Goal: Task Accomplishment & Management: Manage account settings

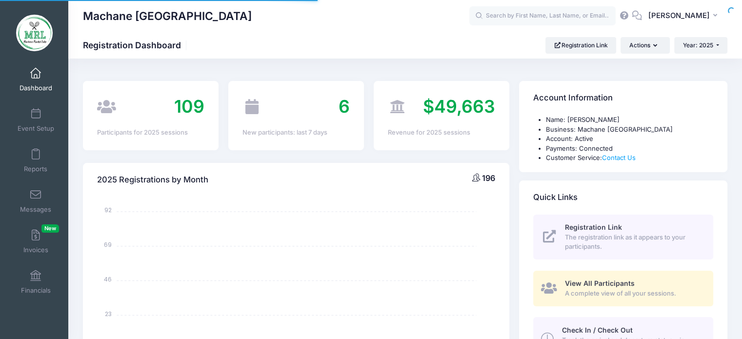
select select
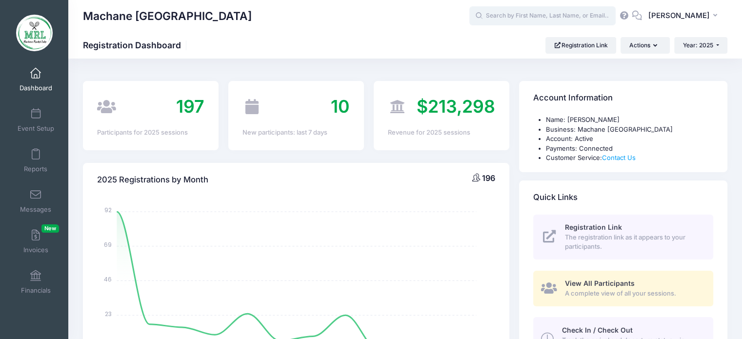
click at [524, 19] on input "text" at bounding box center [542, 16] width 146 height 20
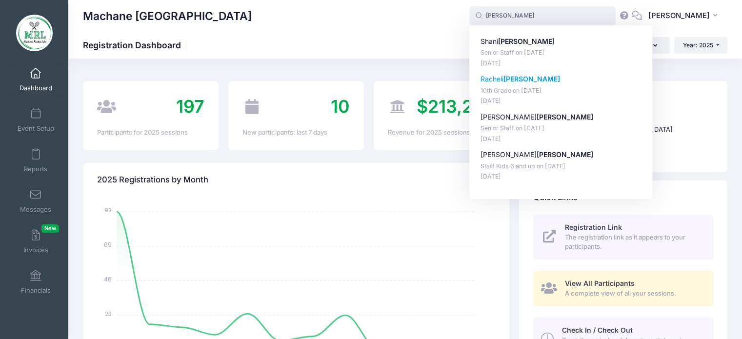
click at [499, 79] on p "Racheli Brecher" at bounding box center [560, 79] width 161 height 10
type input "Racheli Brecher (10th Grade, Aug-14, 2025)"
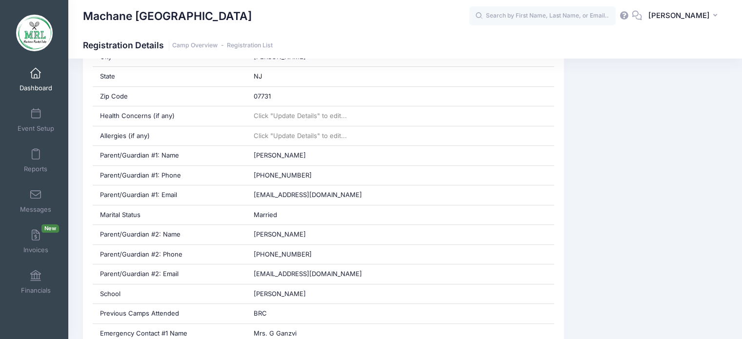
scroll to position [303, 0]
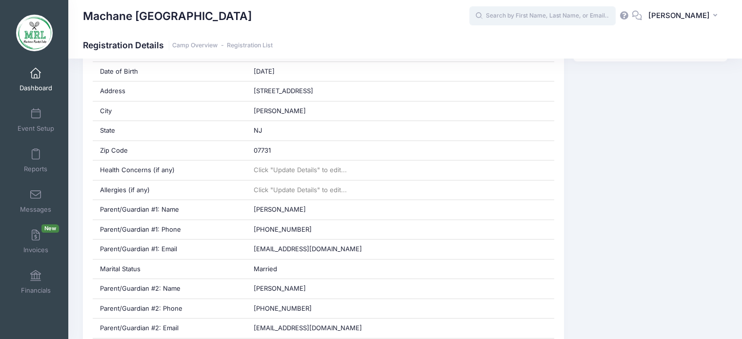
click at [568, 18] on input "text" at bounding box center [542, 16] width 146 height 20
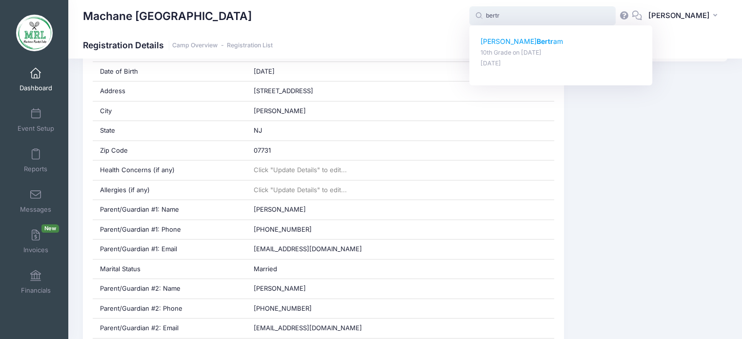
click at [525, 40] on p "Aliza Bertr am" at bounding box center [560, 42] width 161 height 10
type input "Aliza Bertram (10th Grade, Aug-14, 2025)"
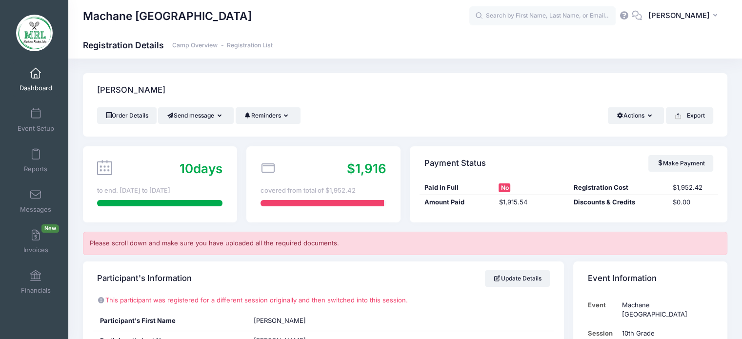
click at [738, 34] on div "Machane Racket Lake Registration Details Camp Overview Registration List" at bounding box center [405, 45] width 674 height 27
click at [492, 13] on input "text" at bounding box center [542, 16] width 146 height 20
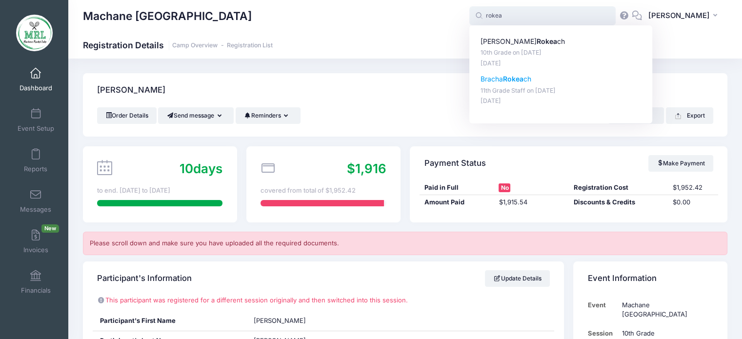
click at [523, 80] on strong "Rokea" at bounding box center [513, 79] width 20 height 8
type input "Bracha Rokeach (11th Grade Staff, Aug-14, 2025)"
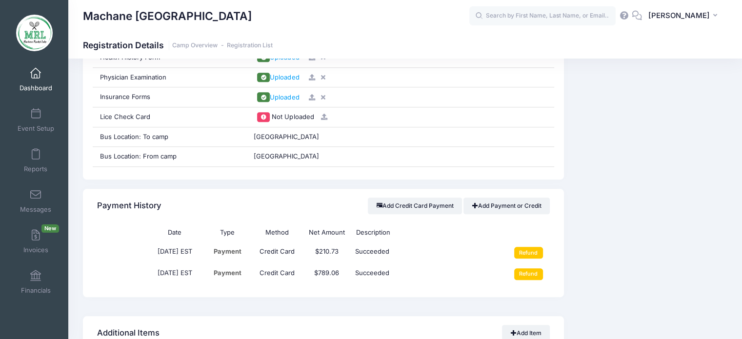
scroll to position [1074, 0]
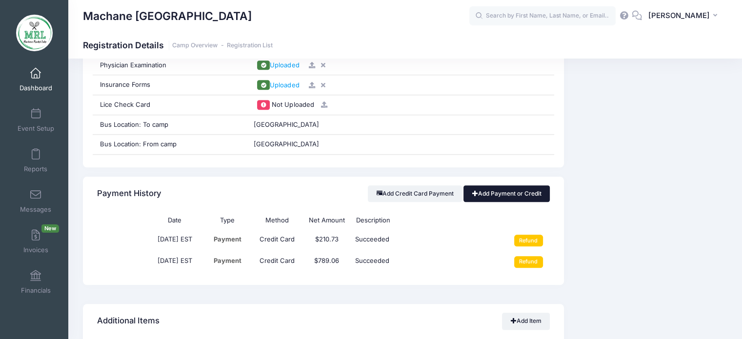
click at [516, 191] on link "Add Payment or Credit" at bounding box center [506, 193] width 86 height 17
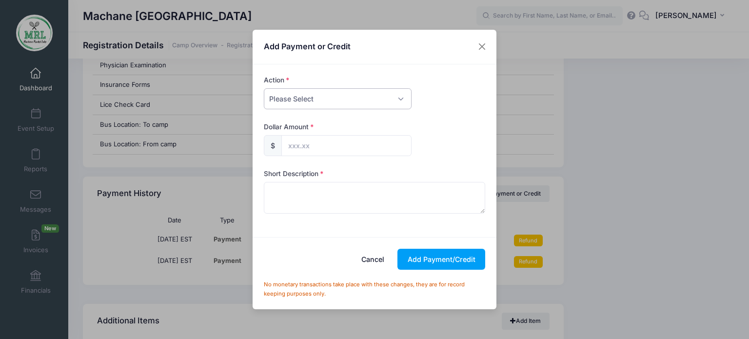
click at [404, 96] on select "Please Select Payment Credit Refund (Offline)" at bounding box center [338, 98] width 148 height 21
click at [486, 45] on button "Close" at bounding box center [483, 47] width 18 height 18
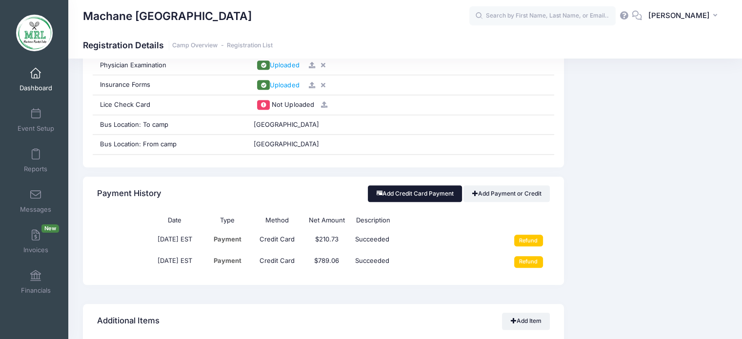
click at [411, 196] on button "Add Credit Card Payment" at bounding box center [415, 193] width 94 height 17
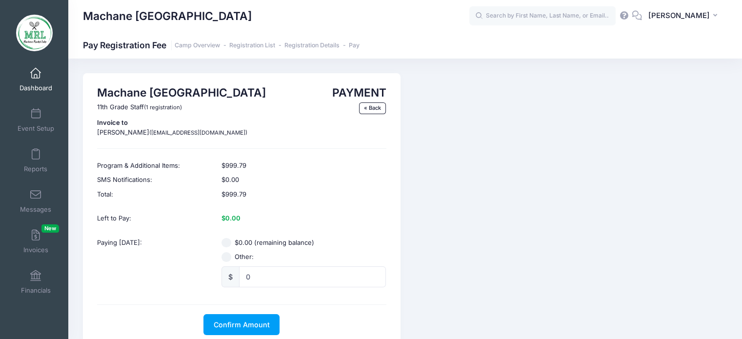
click at [226, 258] on input "Other:" at bounding box center [226, 257] width 10 height 10
radio input "true"
click at [259, 276] on input "0" at bounding box center [312, 276] width 147 height 21
type input "25.00"
click at [245, 327] on span "Confirm Amount" at bounding box center [242, 324] width 56 height 8
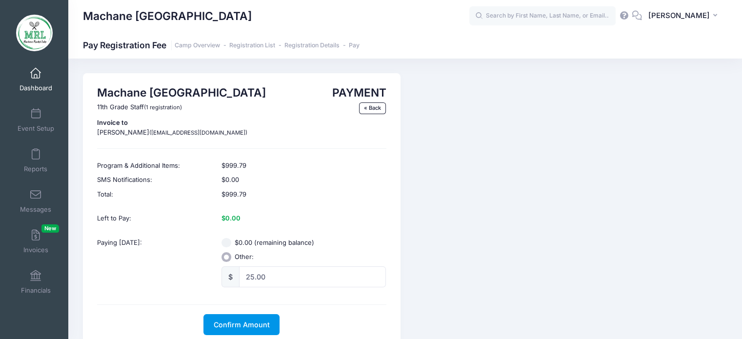
click at [242, 327] on span "Confirm Amount" at bounding box center [242, 324] width 56 height 8
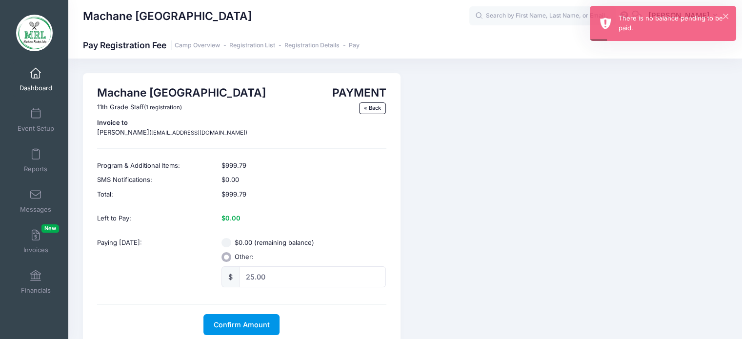
click at [248, 329] on button "Confirm Amount" at bounding box center [241, 324] width 76 height 21
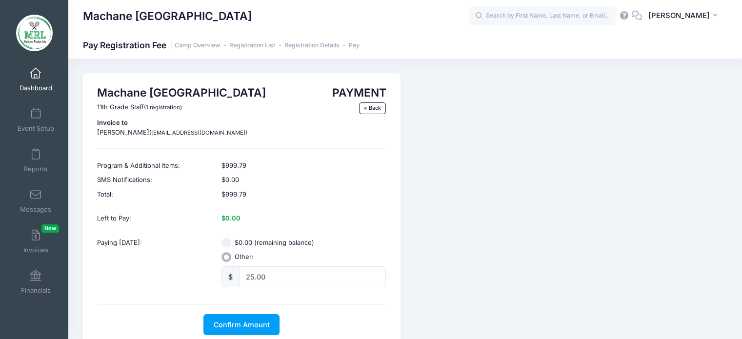
click at [37, 80] on link "Dashboard" at bounding box center [36, 79] width 46 height 34
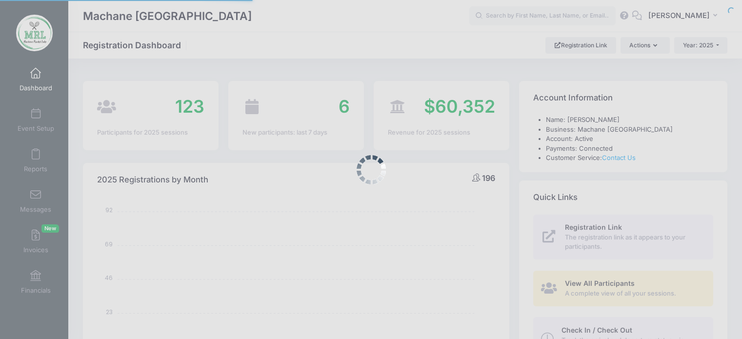
select select
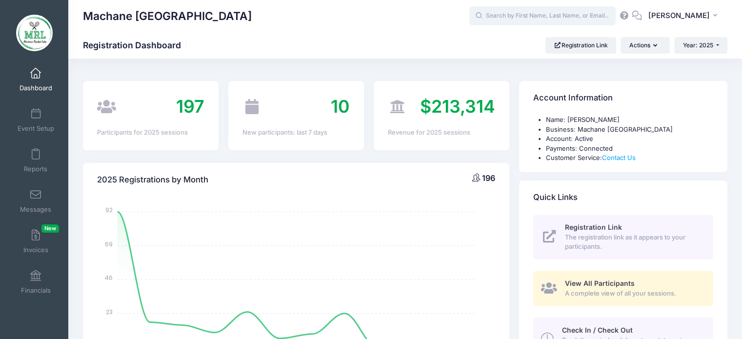
click at [530, 17] on input "text" at bounding box center [542, 16] width 146 height 20
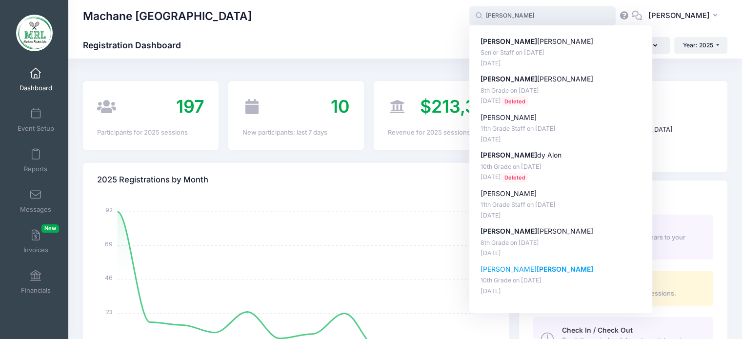
click at [500, 272] on p "Faigy Shain" at bounding box center [560, 269] width 161 height 10
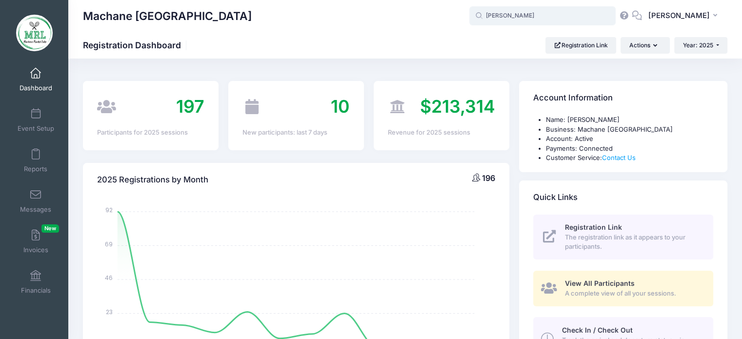
type input "Faigy Shain (10th Grade, Aug-14, 2025)"
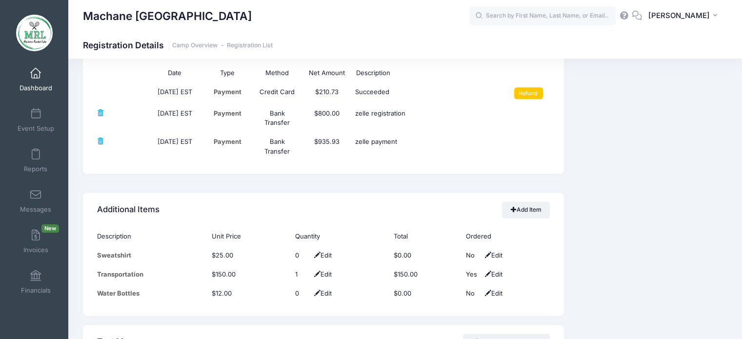
scroll to position [1194, 0]
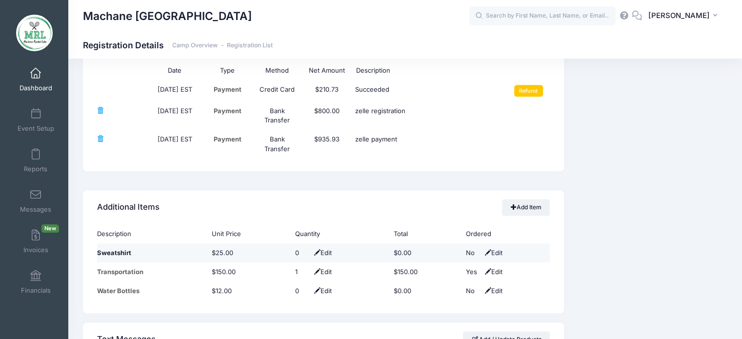
click at [326, 253] on span "Edit" at bounding box center [322, 253] width 20 height 8
type input "1"
click at [310, 251] on span at bounding box center [314, 253] width 8 height 6
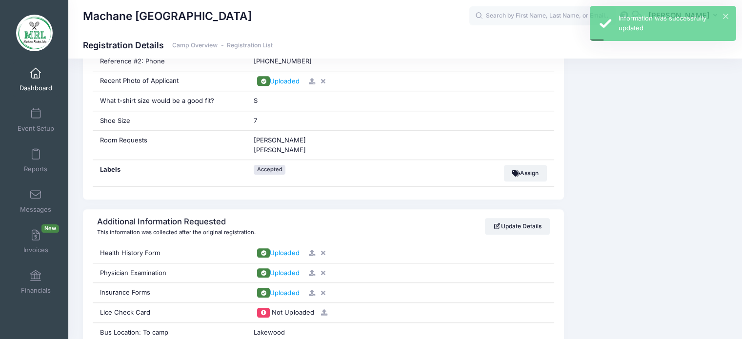
scroll to position [762, 0]
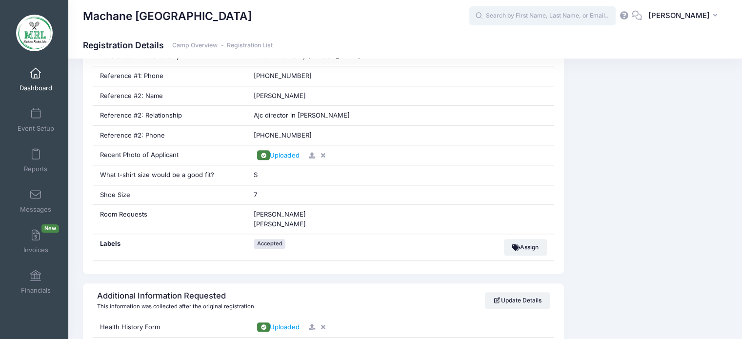
click at [574, 21] on input "text" at bounding box center [542, 16] width 146 height 20
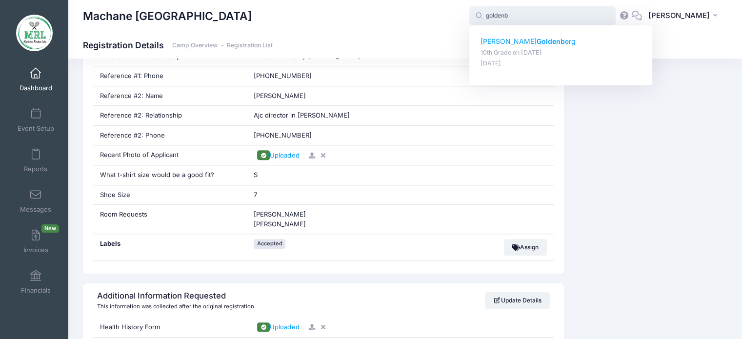
click at [537, 42] on strong "Goldenb" at bounding box center [551, 41] width 28 height 8
type input "Chavi Goldenberg (10th Grade, Aug-14, 2025)"
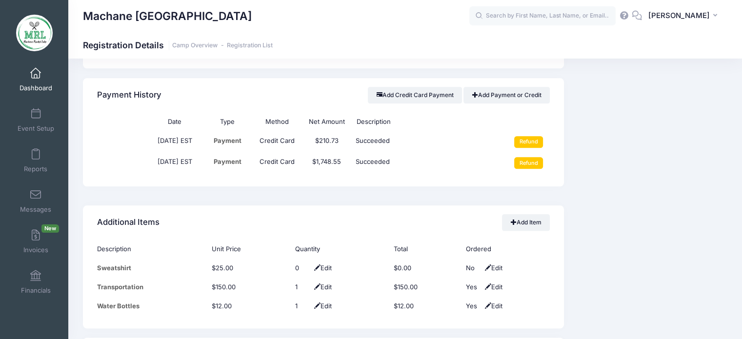
scroll to position [1166, 0]
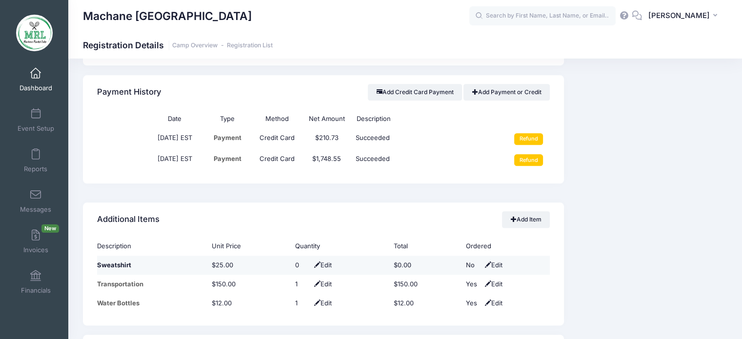
click at [328, 267] on span "Edit" at bounding box center [322, 265] width 20 height 8
click at [310, 263] on span at bounding box center [314, 265] width 8 height 6
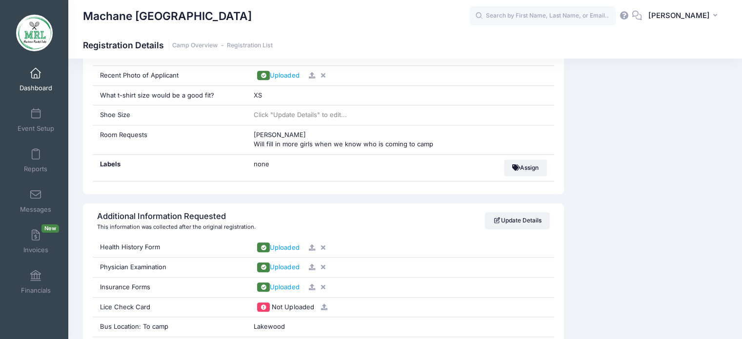
scroll to position [892, 0]
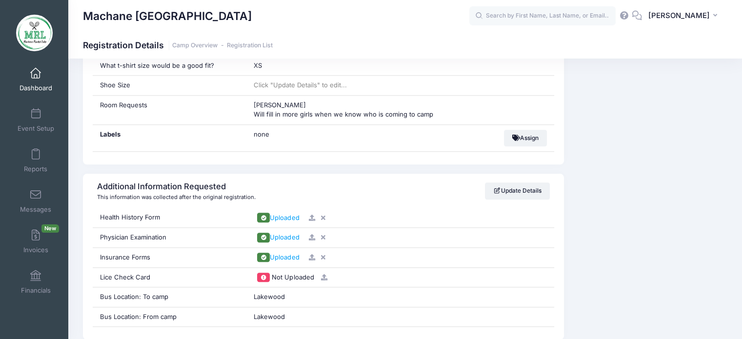
type input "1"
click at [632, 191] on div "Event Information Event Machane Racket Lake Session 10th Grade From Aug 14th To…" at bounding box center [650, 247] width 163 height 1754
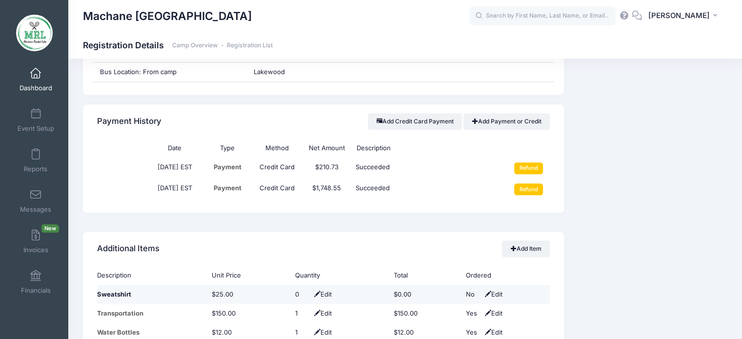
scroll to position [1155, 0]
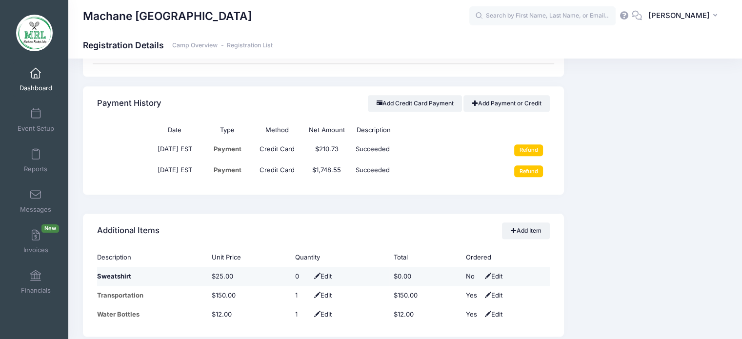
click at [327, 277] on span "Edit" at bounding box center [322, 276] width 20 height 8
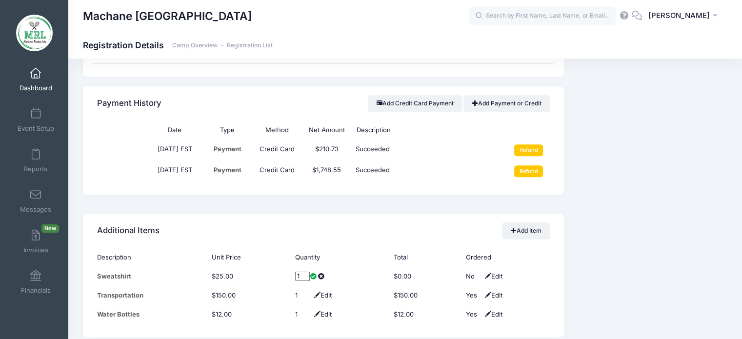
type input "1"
click at [310, 274] on span at bounding box center [314, 276] width 8 height 6
click at [423, 103] on button "Add Credit Card Payment" at bounding box center [415, 103] width 94 height 17
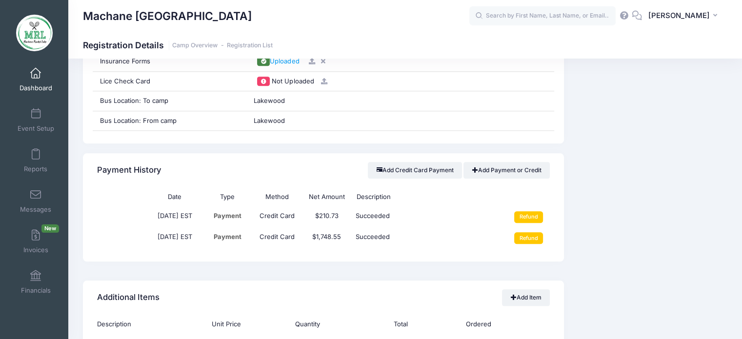
scroll to position [1118, 0]
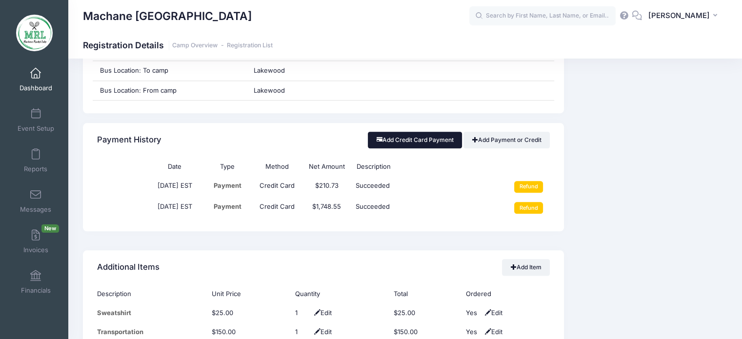
click at [427, 139] on button "Add Credit Card Payment" at bounding box center [415, 140] width 94 height 17
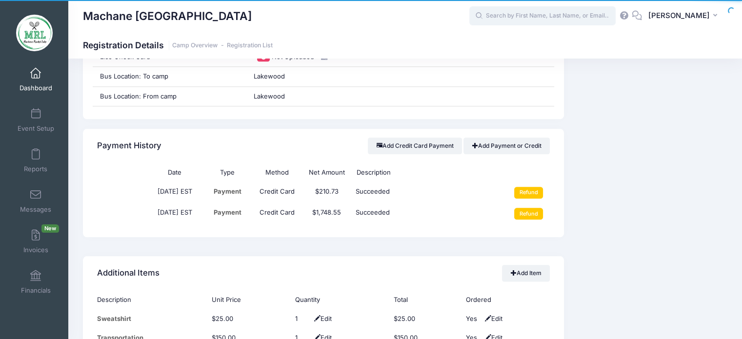
click at [537, 18] on input "text" at bounding box center [542, 16] width 146 height 20
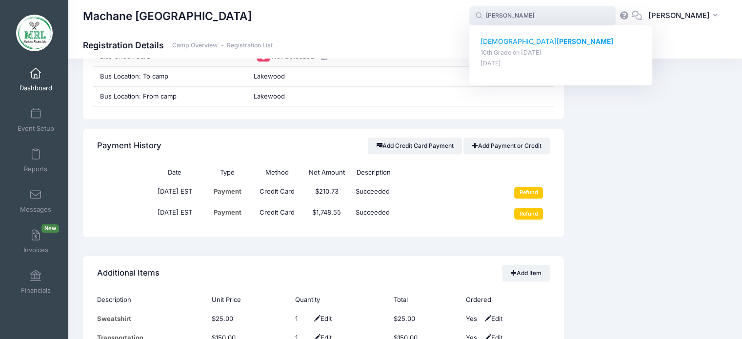
click at [516, 37] on p "[PERSON_NAME]" at bounding box center [560, 42] width 161 height 10
type input "[PERSON_NAME] (10th Grade, [DATE])"
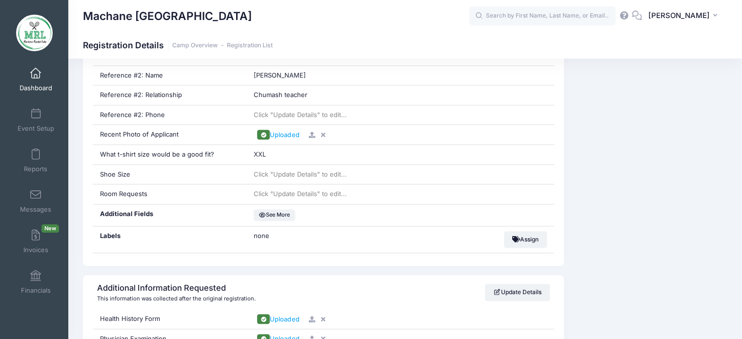
scroll to position [759, 0]
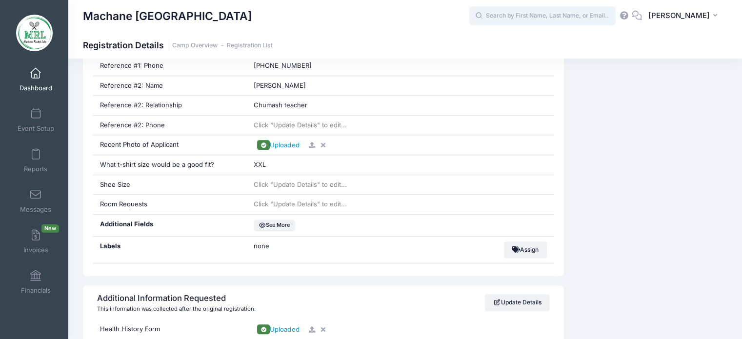
click at [568, 20] on input "text" at bounding box center [542, 16] width 146 height 20
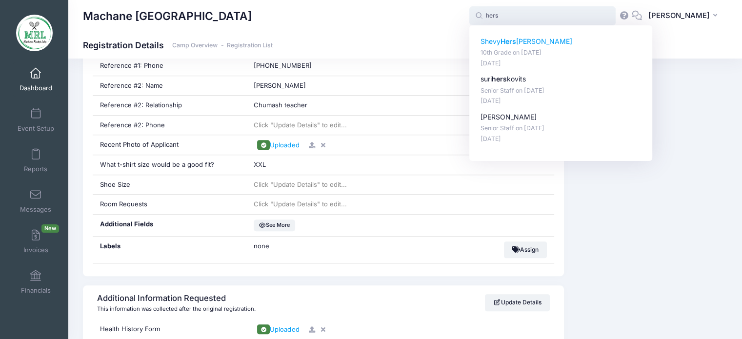
click at [525, 43] on p "Shevy Hers kowitz" at bounding box center [560, 42] width 161 height 10
type input "Shevy Herskowitz (10th Grade, Aug-14, 2025)"
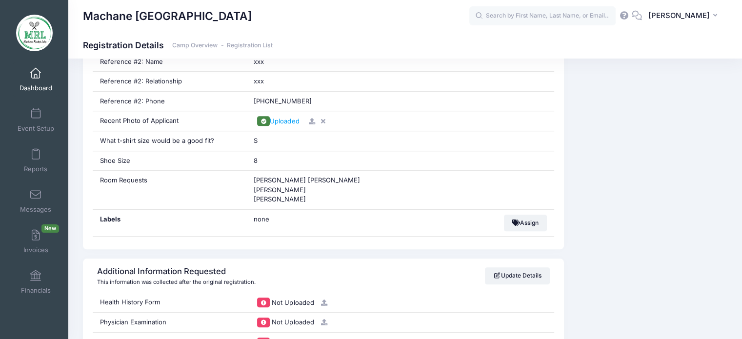
scroll to position [782, 0]
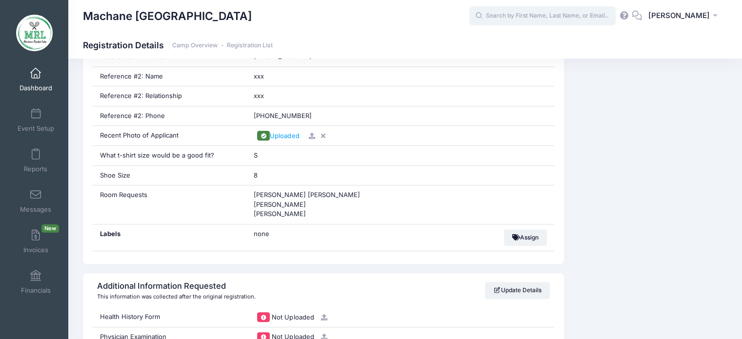
click at [593, 13] on input "text" at bounding box center [542, 16] width 146 height 20
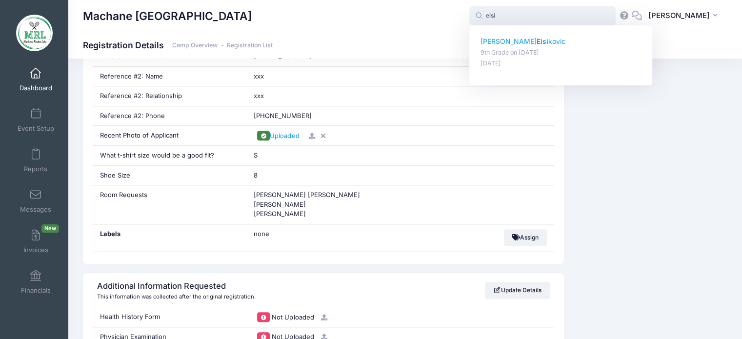
click at [522, 40] on p "Chaya Eisi kovic" at bounding box center [560, 42] width 161 height 10
type input "Chaya Eisikovic (9th Grade, Aug-14, 2025)"
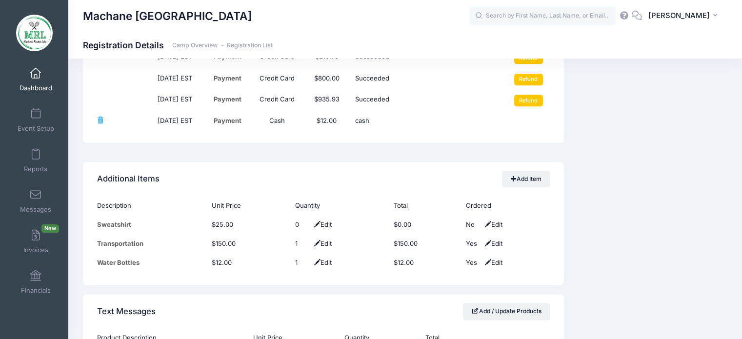
scroll to position [1208, 0]
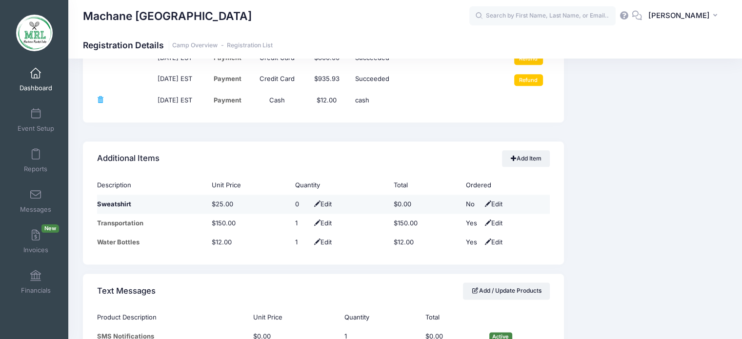
click at [321, 202] on span "Edit" at bounding box center [322, 204] width 20 height 8
click at [310, 202] on span at bounding box center [314, 204] width 8 height 6
type input "1"
click at [525, 160] on link "Add Item" at bounding box center [526, 158] width 48 height 17
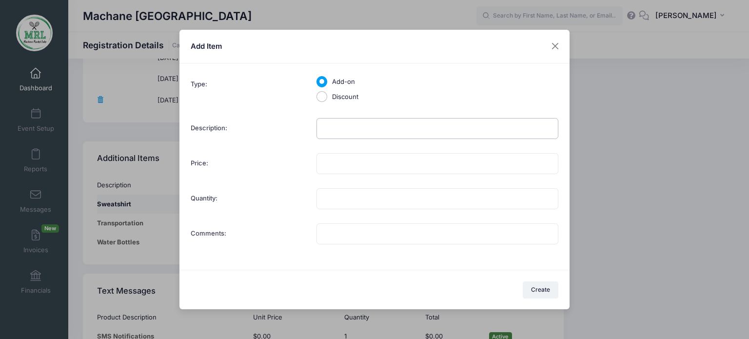
click at [419, 133] on input "Description:" at bounding box center [438, 128] width 242 height 21
type input "sweatshirt"
click at [376, 164] on input "Price:" at bounding box center [438, 163] width 242 height 21
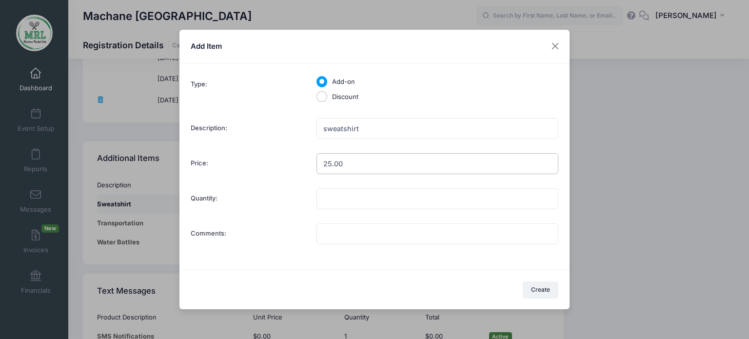
type input "25.00"
click at [357, 186] on div "Type: Add-on Discount Multiple values The selected items contain different valu…" at bounding box center [375, 161] width 368 height 174
click at [344, 199] on input "Quantity:" at bounding box center [438, 198] width 242 height 21
type input "1"
click at [537, 288] on button "Create" at bounding box center [541, 289] width 36 height 17
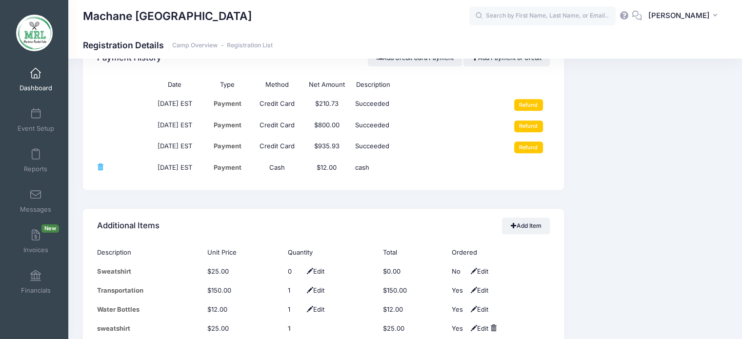
scroll to position [1154, 0]
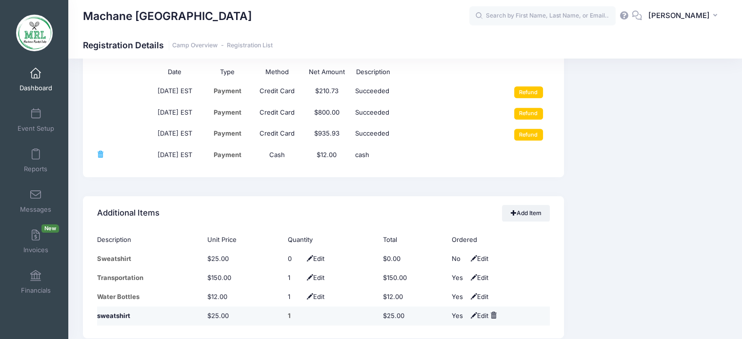
click at [493, 314] on span at bounding box center [493, 315] width 6 height 6
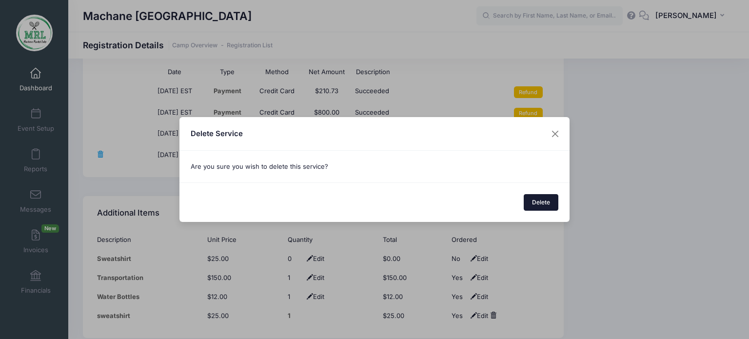
click at [546, 201] on button "Delete" at bounding box center [541, 202] width 35 height 17
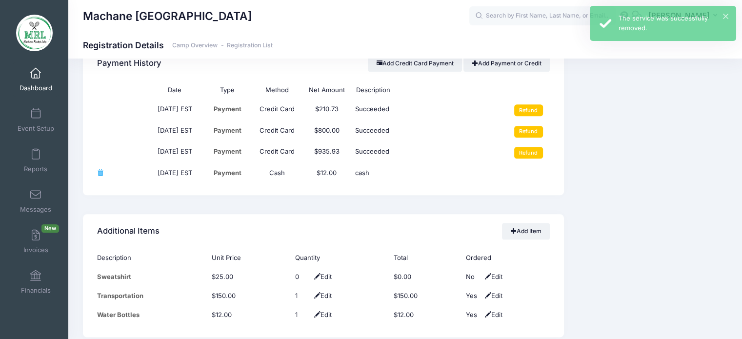
scroll to position [1167, 0]
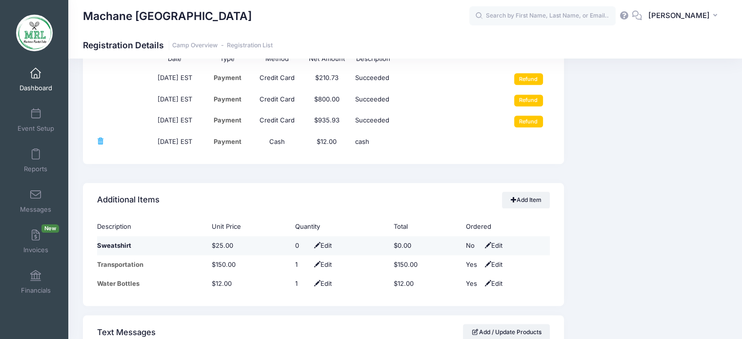
click at [324, 247] on span "Edit" at bounding box center [322, 245] width 20 height 8
type input "1"
click at [310, 243] on span at bounding box center [314, 245] width 8 height 6
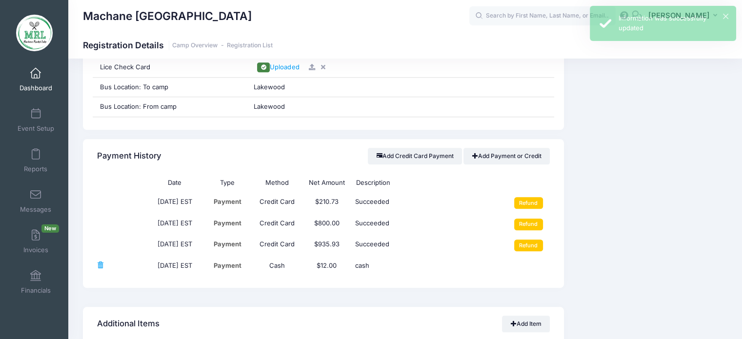
scroll to position [1019, 0]
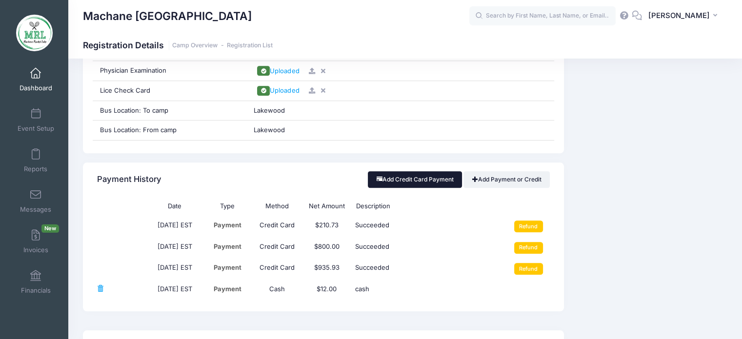
click at [439, 181] on button "Add Credit Card Payment" at bounding box center [415, 179] width 94 height 17
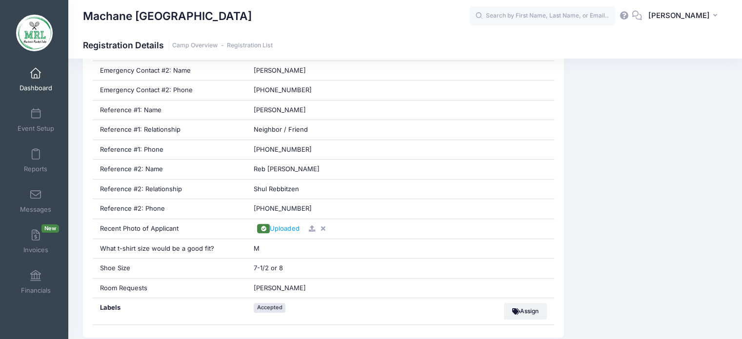
scroll to position [657, 0]
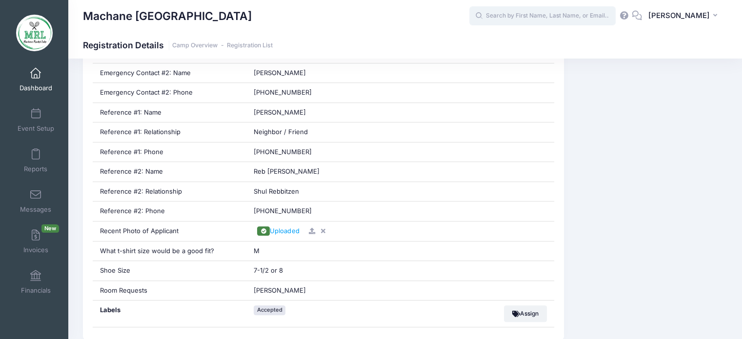
click at [515, 19] on input "text" at bounding box center [542, 16] width 146 height 20
click at [513, 40] on p "[PERSON_NAME]" at bounding box center [560, 42] width 161 height 10
type input "[PERSON_NAME] (10th Grade, [DATE])"
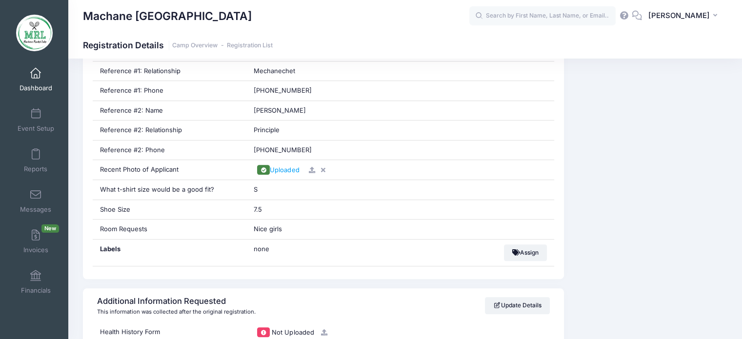
scroll to position [745, 0]
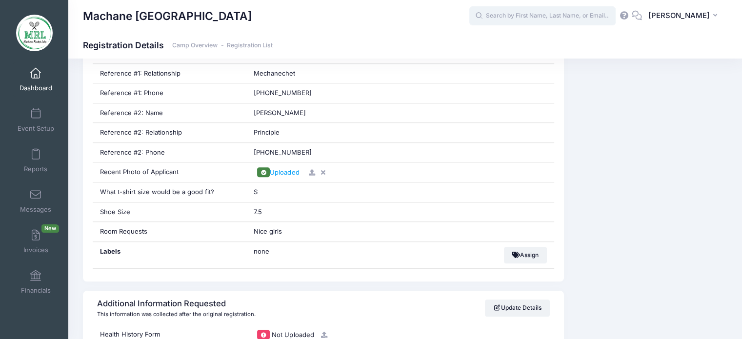
click at [522, 14] on input "text" at bounding box center [542, 16] width 146 height 20
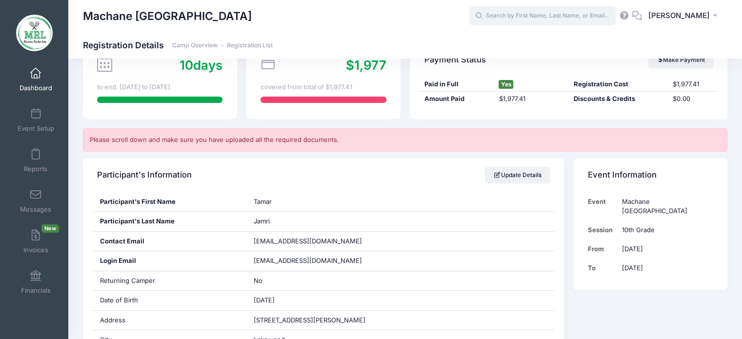
scroll to position [0, 0]
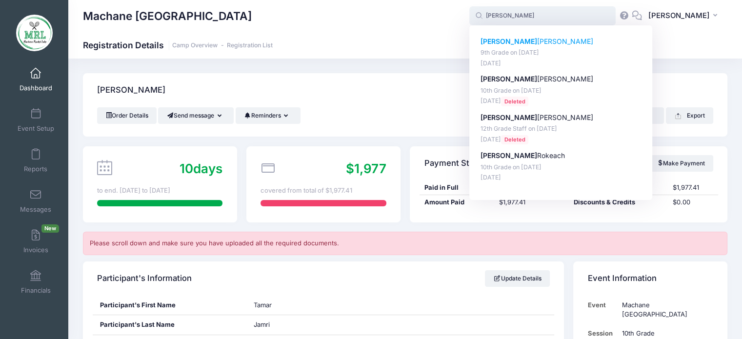
click at [525, 43] on p "Tzipora Schnell" at bounding box center [560, 42] width 161 height 10
type input "Tzipora Schnell (9th Grade, Aug-14, 2025)"
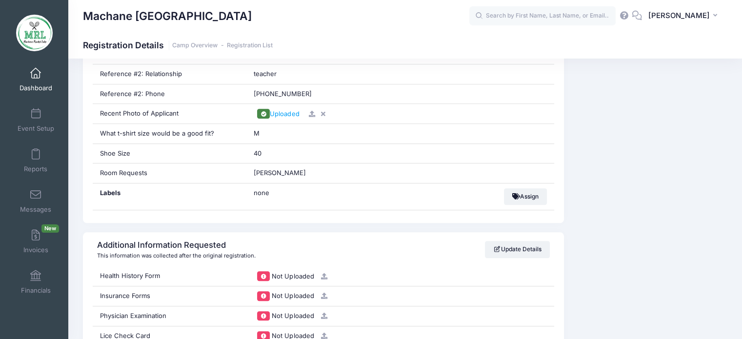
scroll to position [803, 0]
click at [550, 18] on input "text" at bounding box center [542, 16] width 146 height 20
drag, startPoint x: 548, startPoint y: 18, endPoint x: 518, endPoint y: 15, distance: 30.8
click at [518, 15] on input "text" at bounding box center [542, 16] width 146 height 20
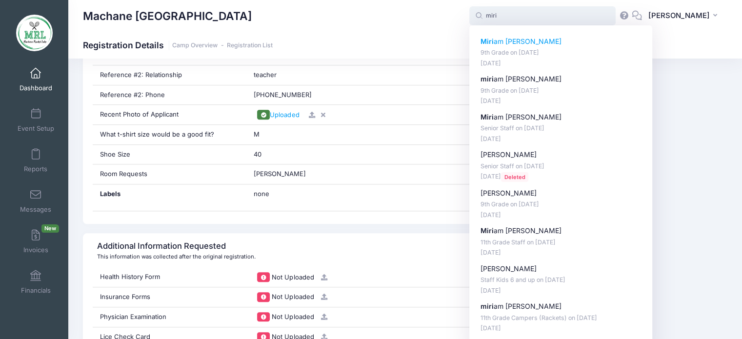
click at [516, 46] on p "Miri am Pruzansky" at bounding box center [560, 42] width 161 height 10
type input "Miriam Pruzansky (9th Grade, Aug-14, 2025)"
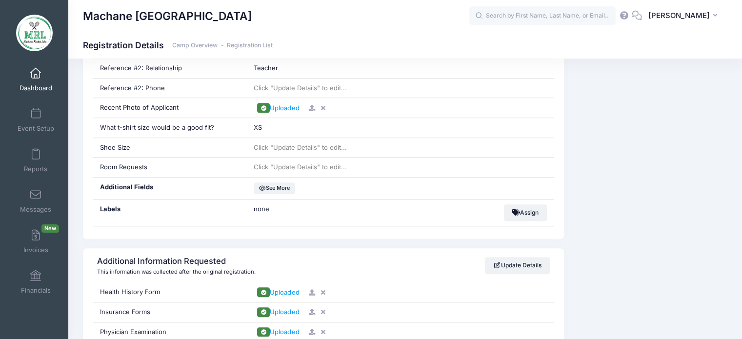
scroll to position [791, 0]
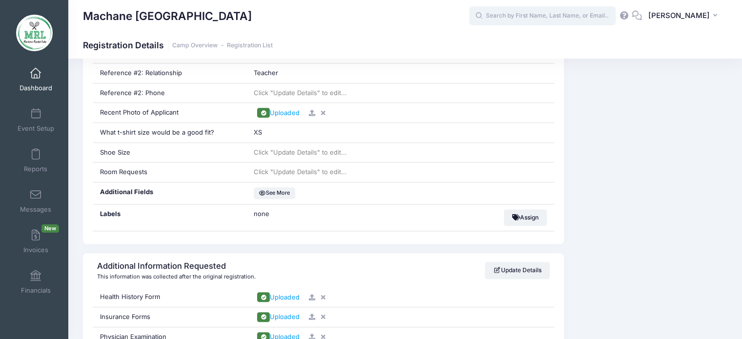
click at [529, 19] on input "text" at bounding box center [542, 16] width 146 height 20
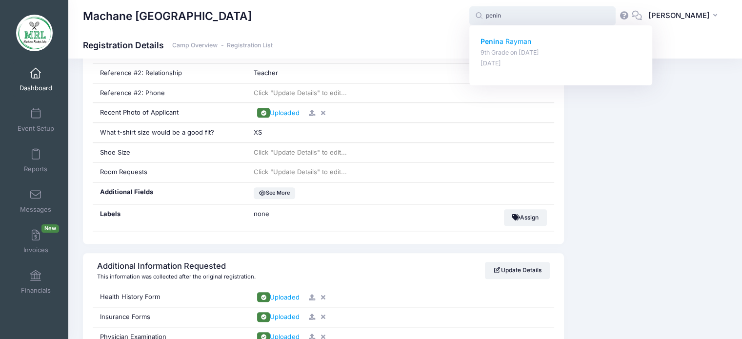
click at [509, 43] on p "Penin a [PERSON_NAME]" at bounding box center [560, 42] width 161 height 10
type input "[PERSON_NAME] (9th Grade, [DATE])"
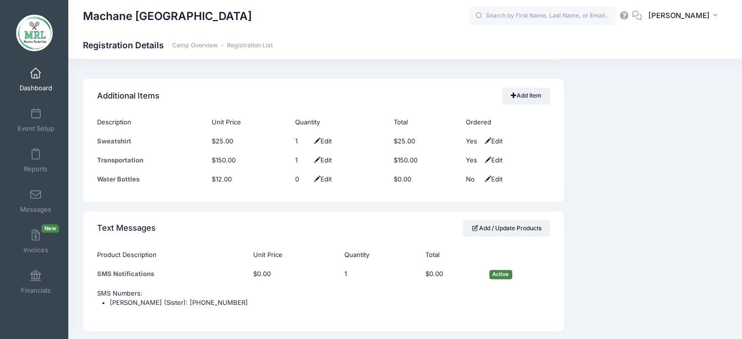
scroll to position [1319, 0]
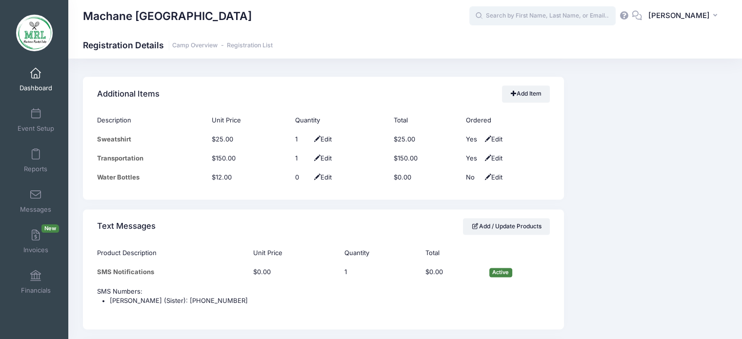
click at [501, 13] on input "text" at bounding box center [542, 16] width 146 height 20
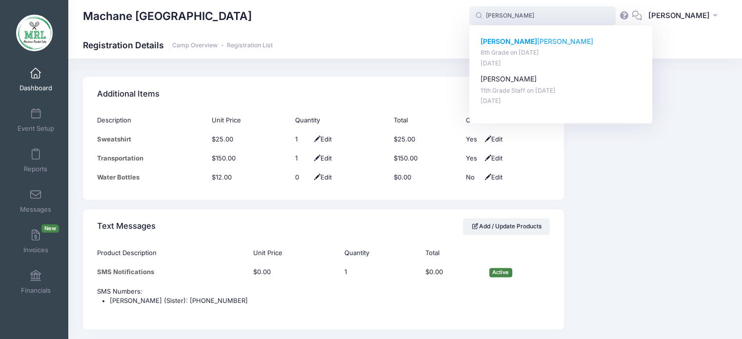
click at [513, 43] on strong "[PERSON_NAME]" at bounding box center [508, 41] width 57 height 8
type input "[PERSON_NAME] (8th Grade, [DATE])"
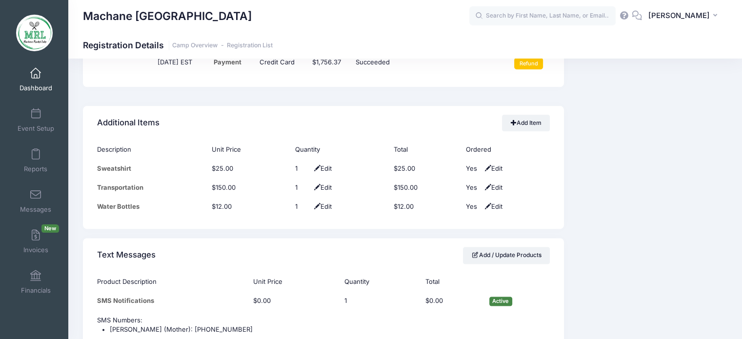
scroll to position [1206, 0]
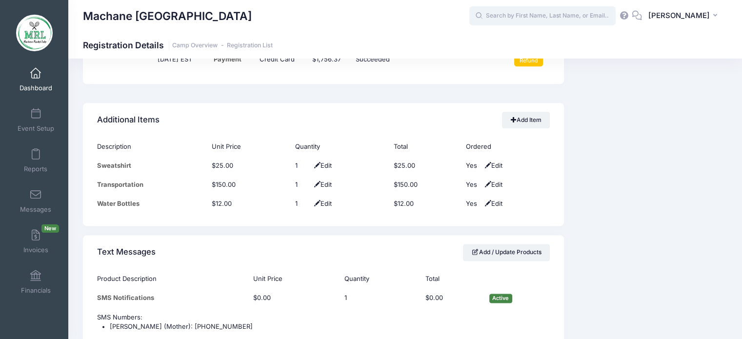
click at [505, 17] on input "text" at bounding box center [542, 16] width 146 height 20
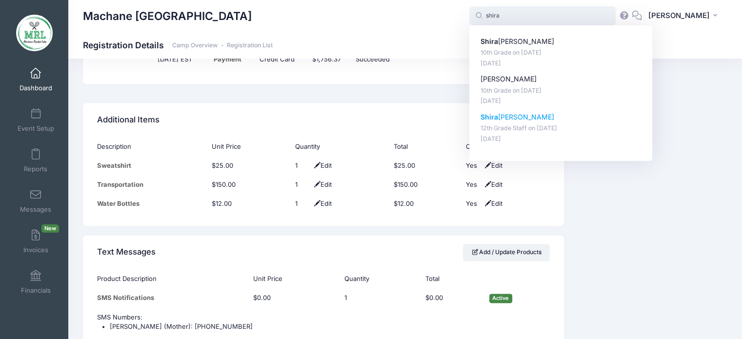
click at [519, 119] on p "Shira Schechter" at bounding box center [560, 117] width 161 height 10
type input "Shira Schechter (12th Grade Staff, Aug-14, 2025)"
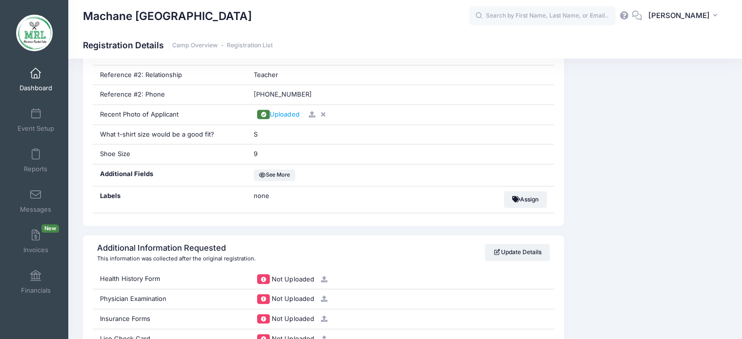
scroll to position [783, 0]
click at [517, 15] on input "text" at bounding box center [542, 16] width 146 height 20
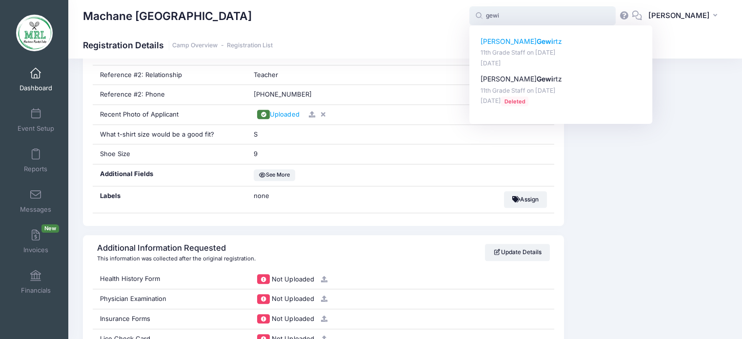
click at [537, 44] on strong "Gewi" at bounding box center [545, 41] width 17 height 8
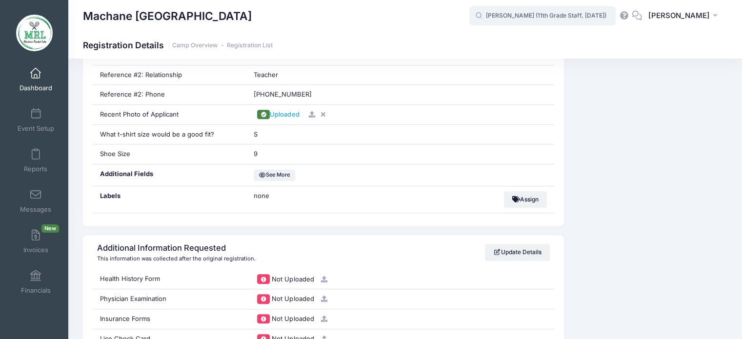
type input "[PERSON_NAME] (11th Grade Staff, [DATE])"
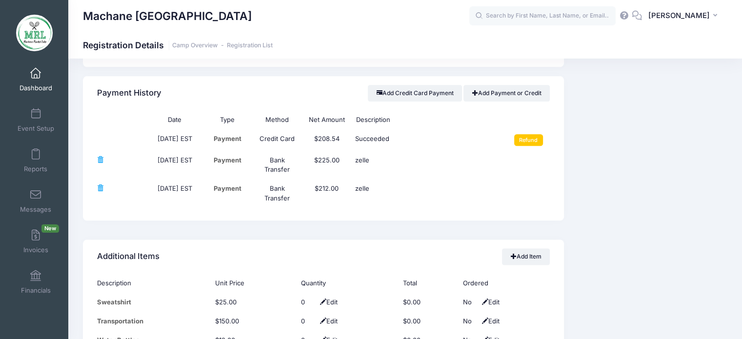
scroll to position [1138, 0]
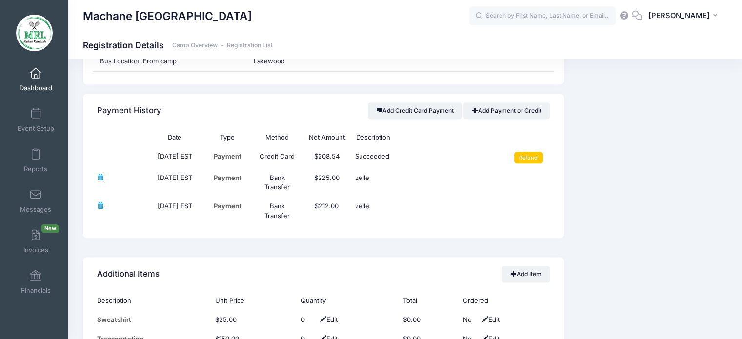
drag, startPoint x: 739, startPoint y: 222, endPoint x: 681, endPoint y: 260, distance: 70.1
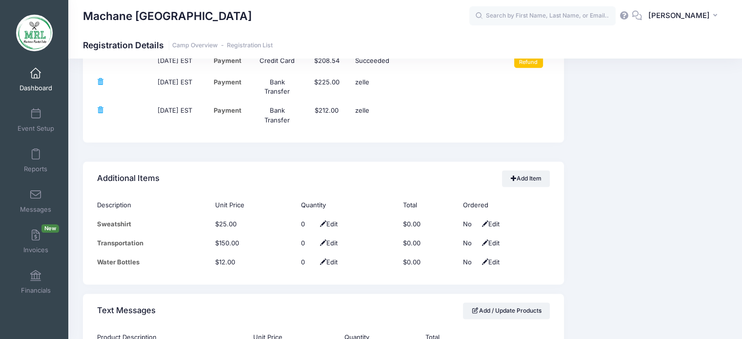
scroll to position [1251, 0]
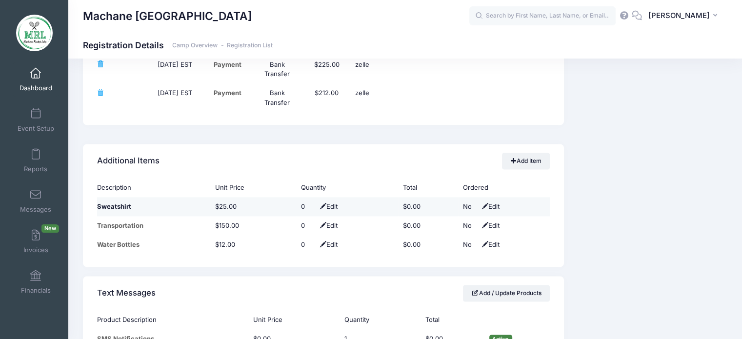
click at [324, 204] on span "Edit" at bounding box center [328, 206] width 20 height 8
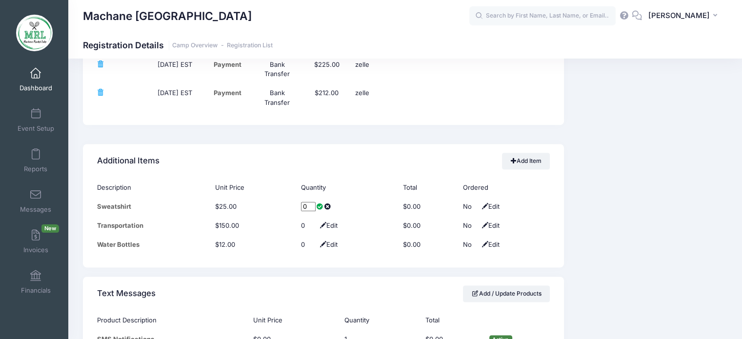
click at [502, 85] on td at bounding box center [525, 97] width 50 height 29
click at [527, 17] on input "text" at bounding box center [542, 16] width 146 height 20
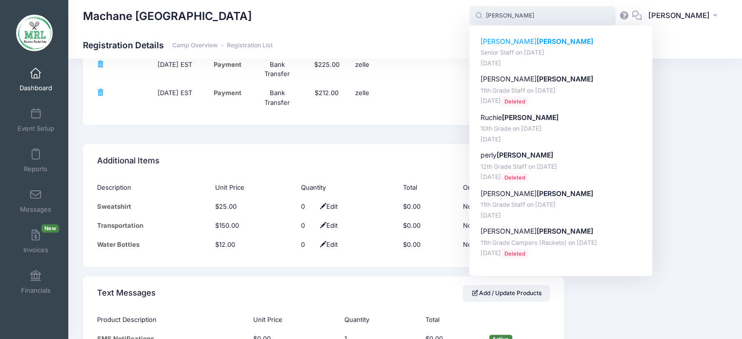
click at [537, 42] on strong "klein" at bounding box center [565, 41] width 57 height 8
type input "Leah klein (Senior Staff, Aug-14, 2025)"
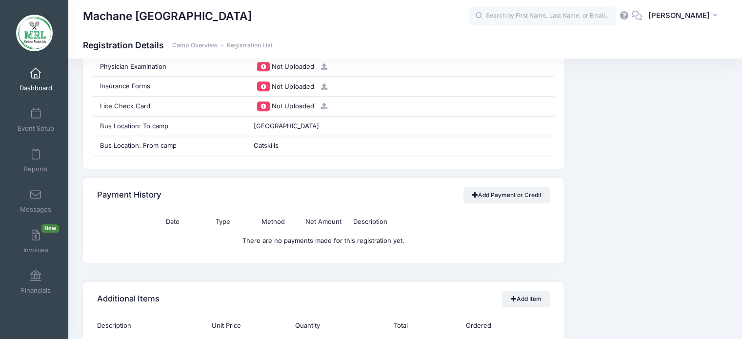
scroll to position [1016, 0]
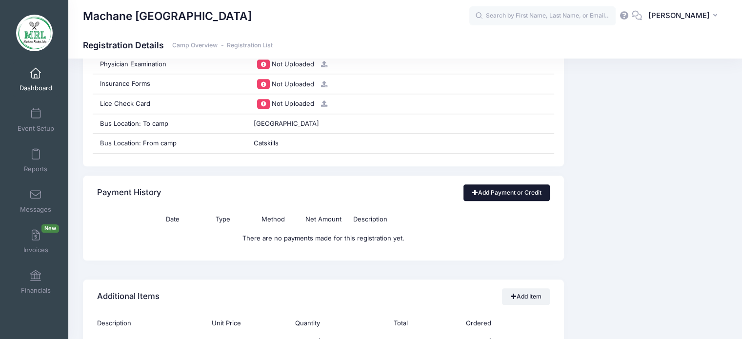
click at [511, 195] on link "Add Payment or Credit" at bounding box center [506, 192] width 86 height 17
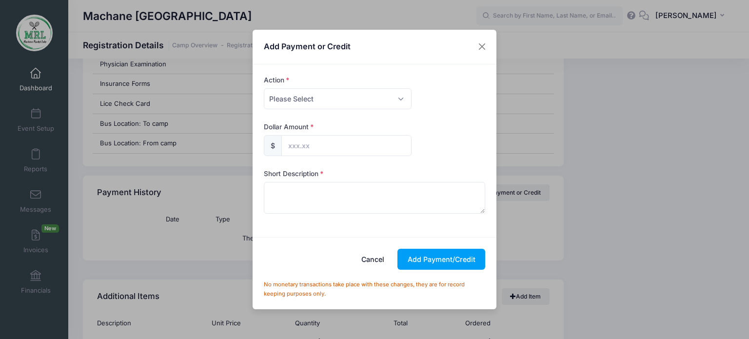
click at [700, 138] on div "Add Payment or Credit Action Please Select Payment Credit Refund (Offline) Paym…" at bounding box center [374, 169] width 749 height 339
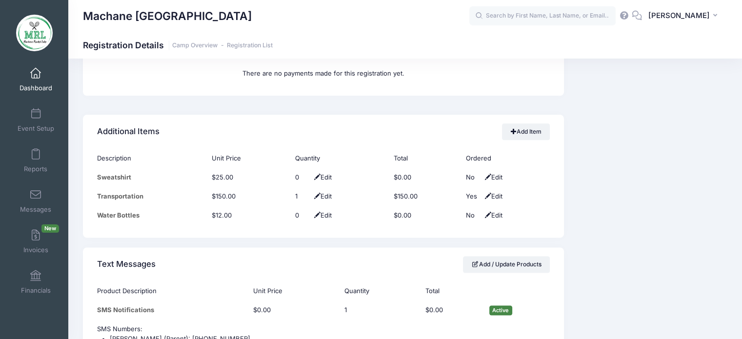
scroll to position [1183, 0]
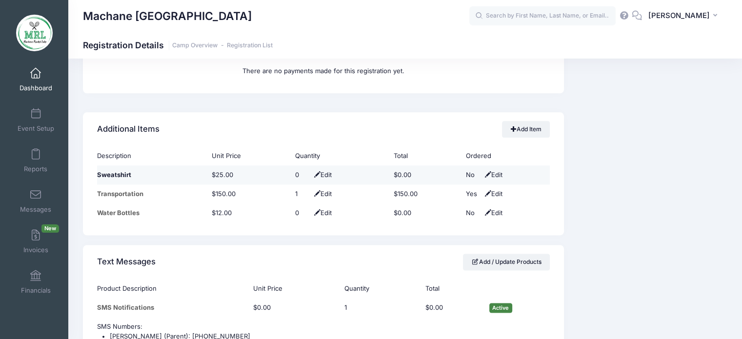
click at [320, 173] on span "Edit" at bounding box center [322, 175] width 20 height 8
type input "1"
click at [310, 172] on span at bounding box center [314, 175] width 8 height 6
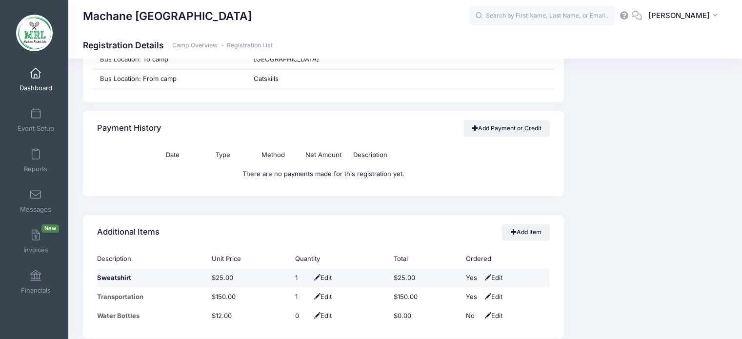
scroll to position [1102, 0]
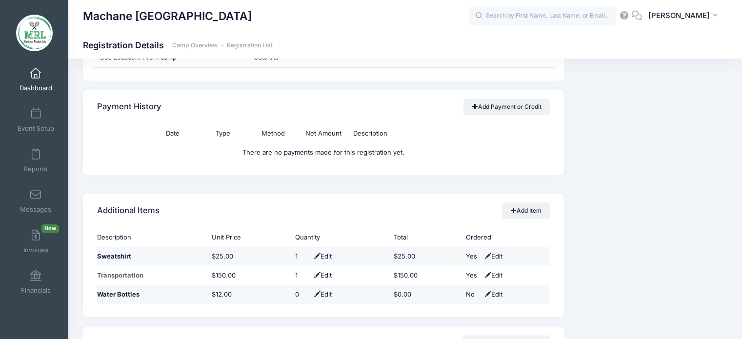
click at [324, 295] on span "Edit" at bounding box center [322, 294] width 20 height 8
type input "1"
click at [310, 292] on span at bounding box center [314, 295] width 8 height 6
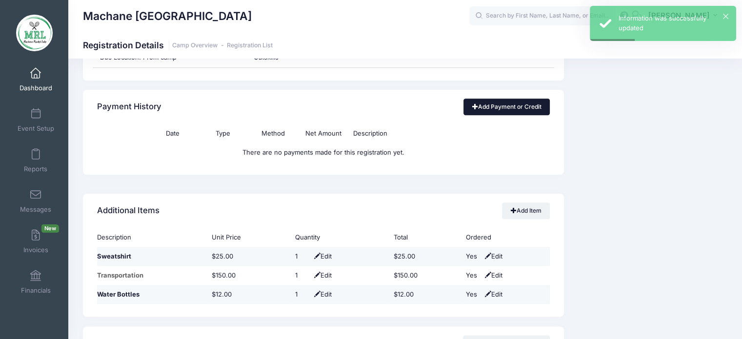
click at [515, 108] on link "Add Payment or Credit" at bounding box center [506, 107] width 86 height 17
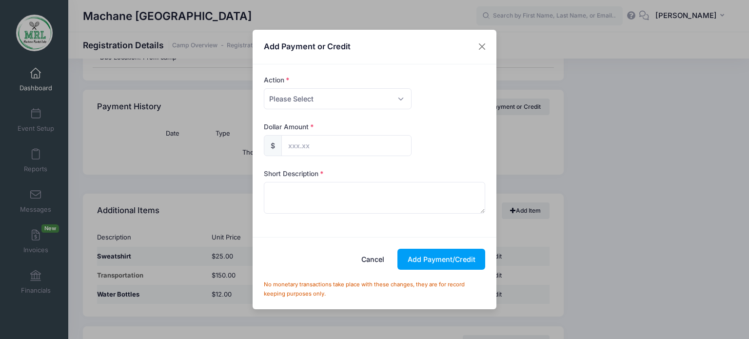
click at [542, 155] on div "Add Payment or Credit Action Please Select Payment Credit Refund (Offline) Paym…" at bounding box center [374, 169] width 749 height 339
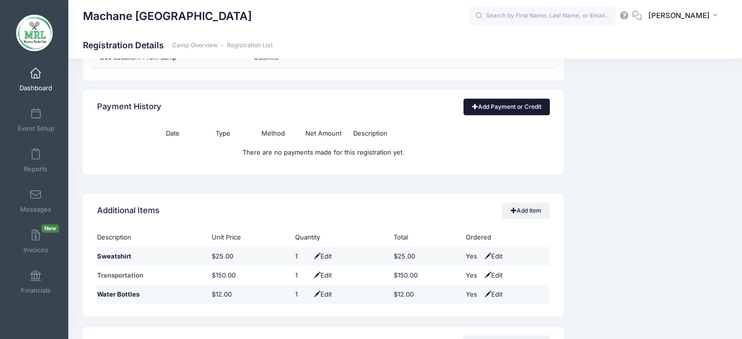
click at [505, 105] on link "Add Payment or Credit" at bounding box center [506, 107] width 86 height 17
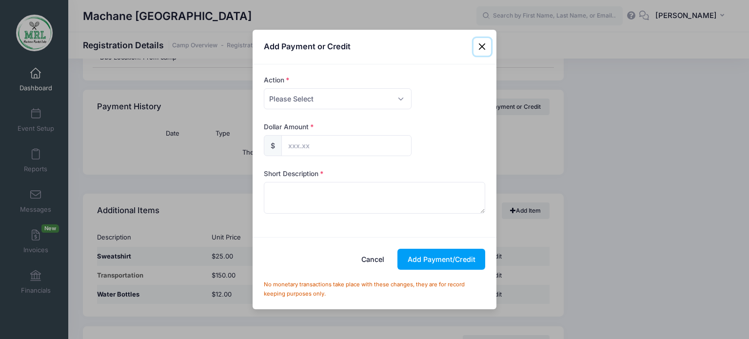
click at [480, 48] on button "Close" at bounding box center [483, 47] width 18 height 18
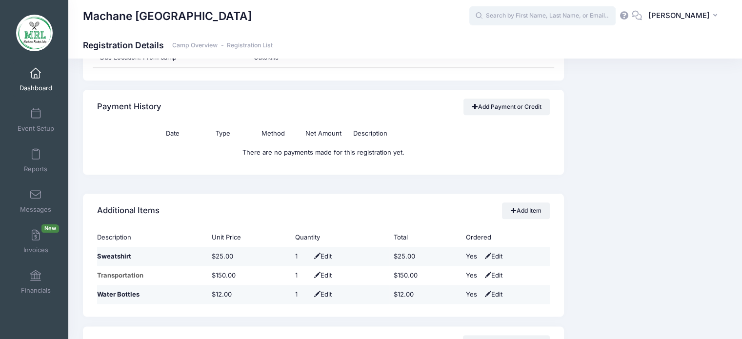
click at [527, 18] on input "text" at bounding box center [542, 16] width 146 height 20
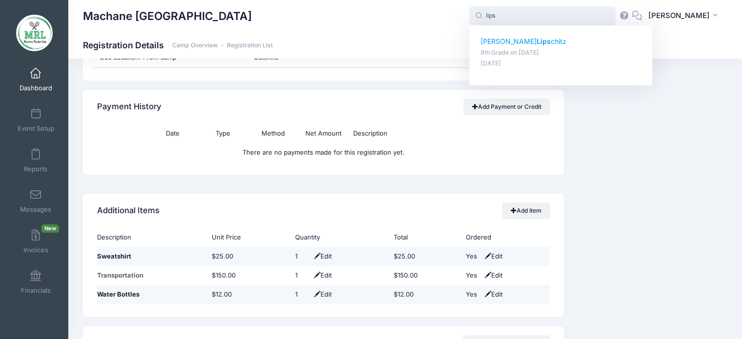
click at [537, 40] on strong "Lips" at bounding box center [544, 41] width 14 height 8
type input "Chavi Lipschitz (9th Grade, Aug-14, 2025)"
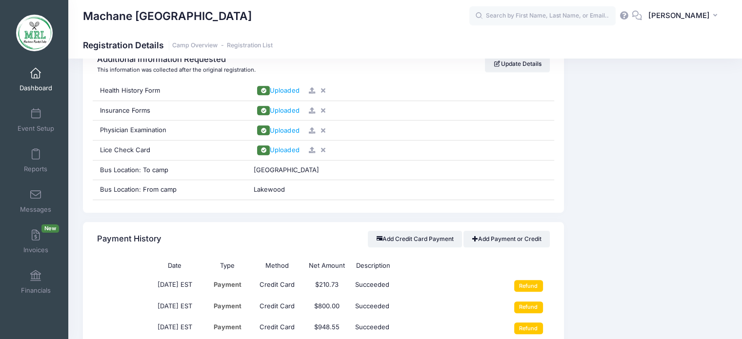
scroll to position [1001, 0]
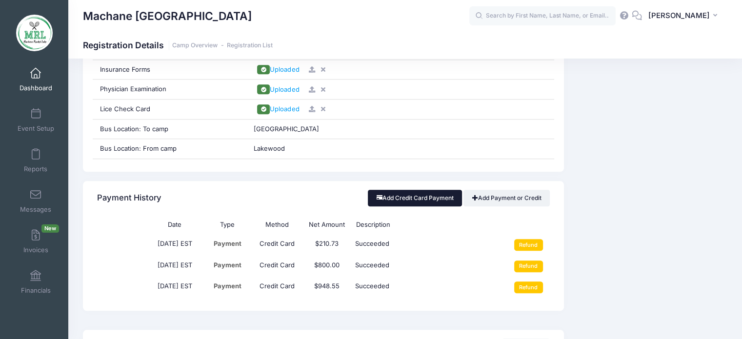
click at [425, 198] on button "Add Credit Card Payment" at bounding box center [415, 198] width 94 height 17
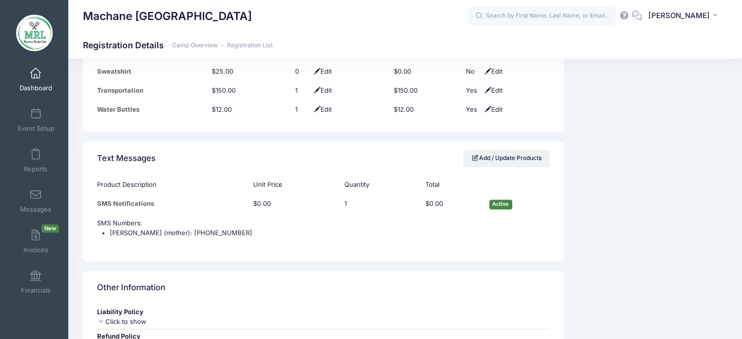
scroll to position [1324, 0]
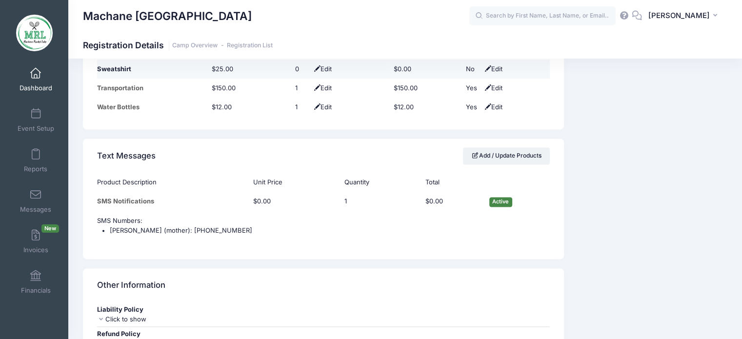
click at [328, 68] on span "Edit" at bounding box center [322, 69] width 20 height 8
type input "1"
click at [310, 66] on span at bounding box center [314, 69] width 8 height 6
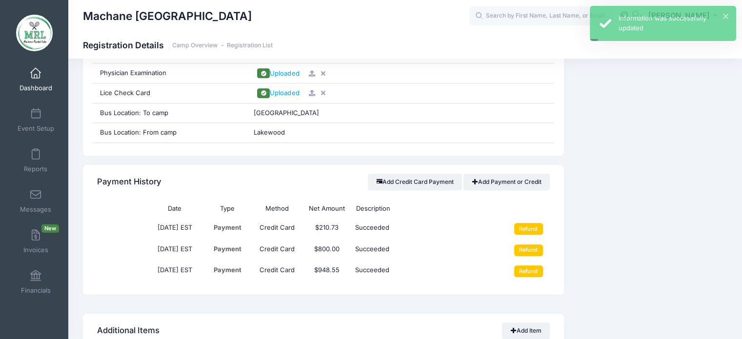
scroll to position [987, 0]
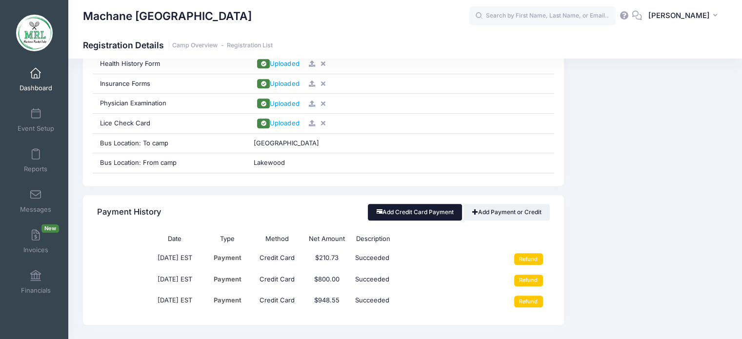
click at [419, 207] on button "Add Credit Card Payment" at bounding box center [415, 212] width 94 height 17
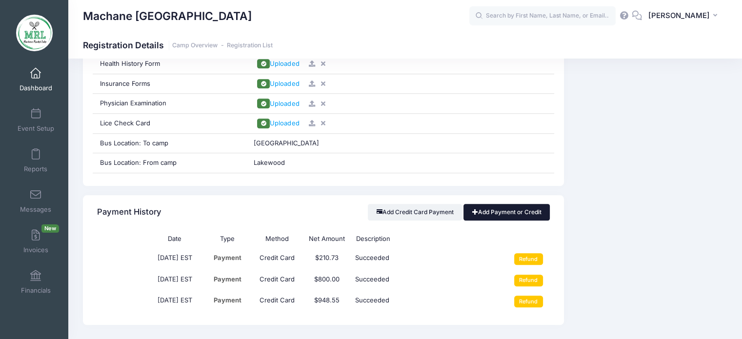
click at [516, 213] on link "Add Payment or Credit" at bounding box center [506, 212] width 86 height 17
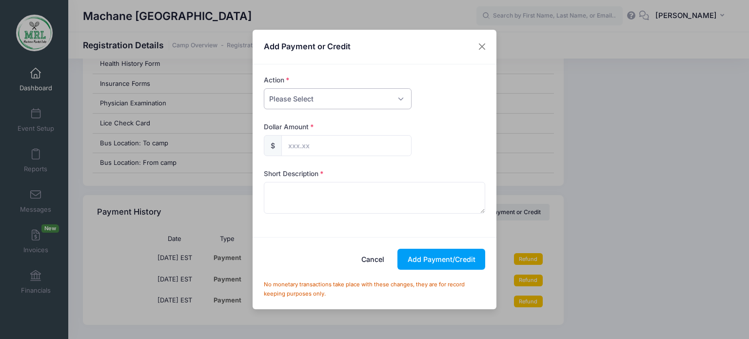
click at [400, 101] on select "Please Select Payment Credit Refund (Offline)" at bounding box center [338, 98] width 148 height 21
select select "payment"
click at [264, 88] on select "Please Select Payment Credit Refund (Offline)" at bounding box center [338, 98] width 148 height 21
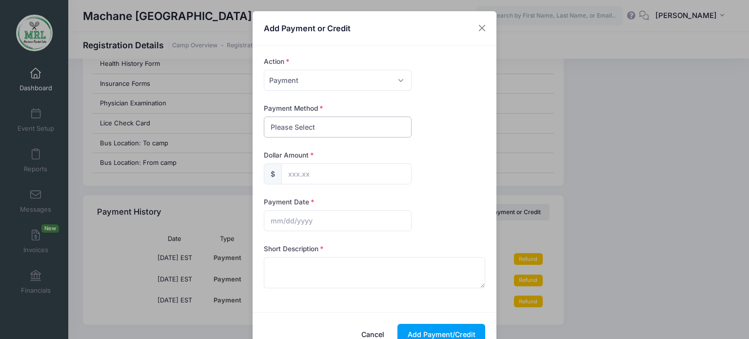
click at [397, 133] on select "Please Select PayPal Cash Check Bank Transfer Other" at bounding box center [338, 127] width 148 height 21
select select "cash"
click at [264, 117] on select "Please Select PayPal Cash Check Bank Transfer Other" at bounding box center [338, 127] width 148 height 21
click at [354, 178] on input "text" at bounding box center [346, 173] width 130 height 21
type input "5.00"
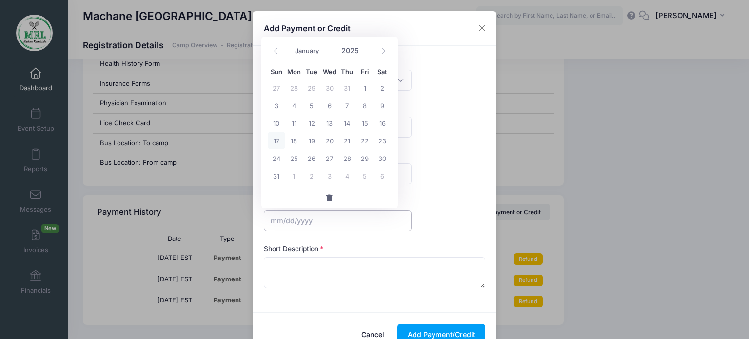
click at [321, 220] on input "text" at bounding box center [338, 220] width 148 height 21
click at [277, 142] on span "17" at bounding box center [277, 141] width 18 height 18
type input "08/17/2025"
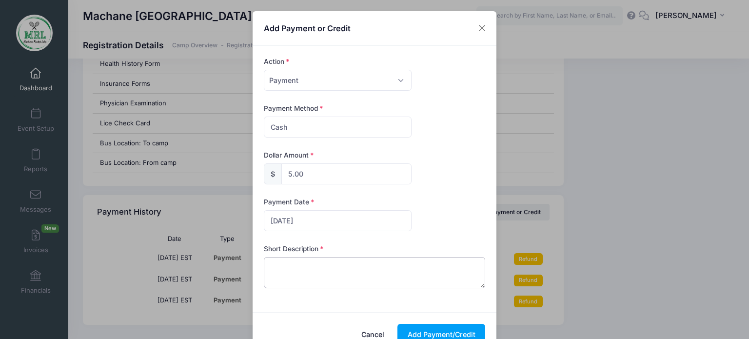
click at [275, 263] on textarea at bounding box center [375, 272] width 222 height 31
type textarea "sweatshirt"
click at [436, 332] on button "Add Payment/Credit" at bounding box center [442, 334] width 88 height 21
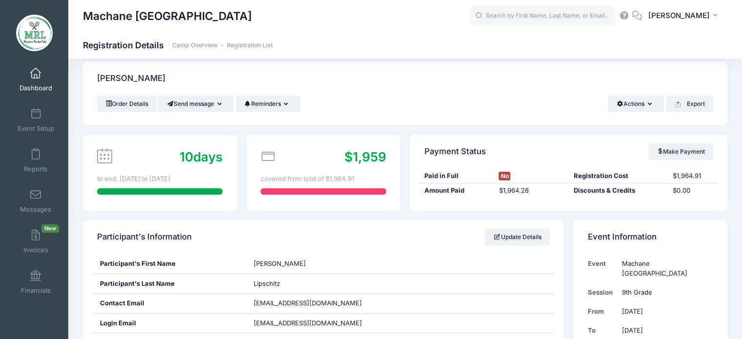
scroll to position [4, 0]
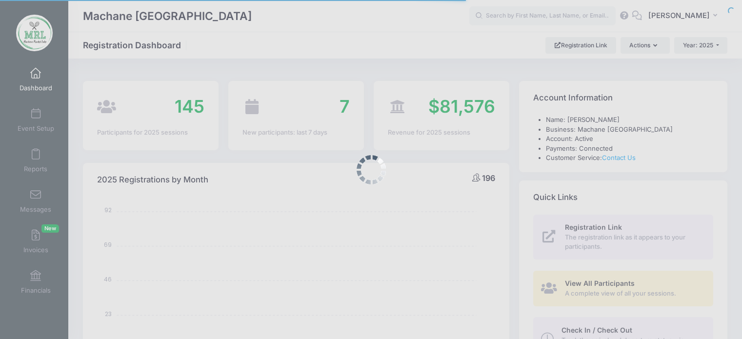
select select
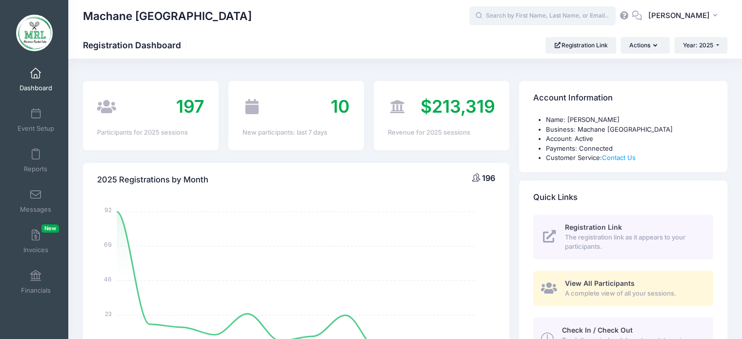
click at [503, 20] on input "text" at bounding box center [542, 16] width 146 height 20
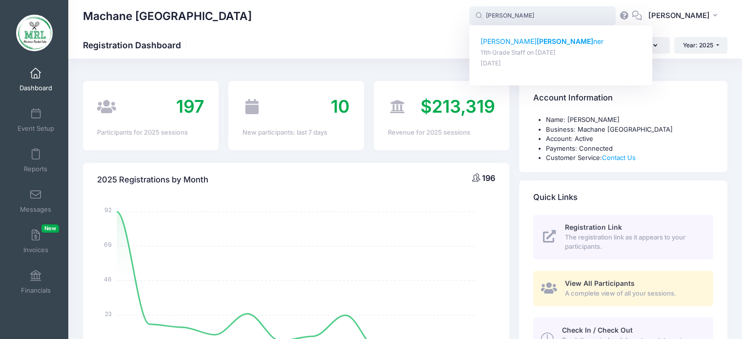
click at [537, 44] on strong "Walt" at bounding box center [565, 41] width 57 height 8
type input "Sara Waltner (11th Grade Staff, Aug-14, 2025)"
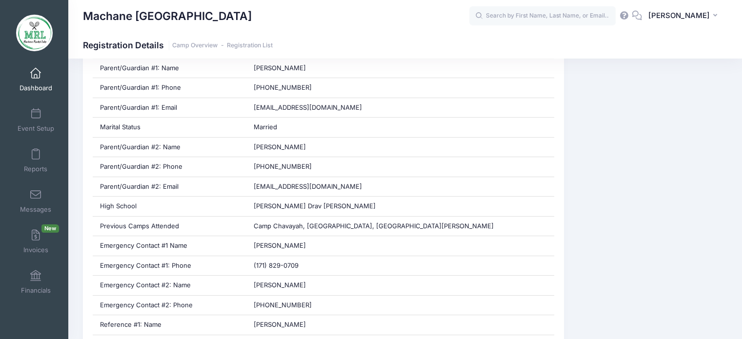
scroll to position [476, 0]
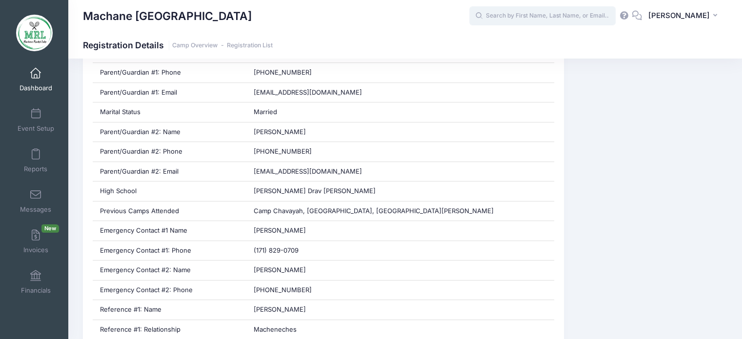
click at [552, 19] on input "text" at bounding box center [542, 16] width 146 height 20
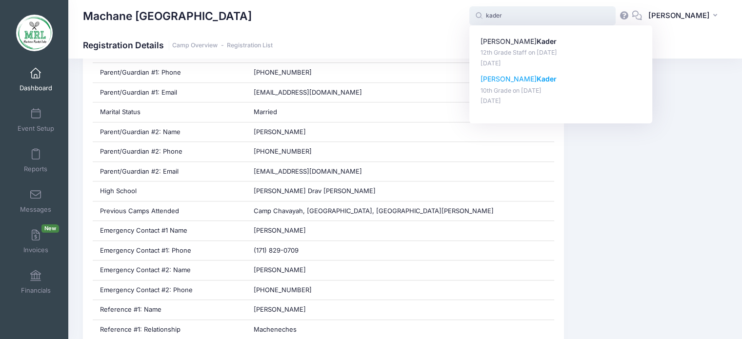
click at [537, 80] on strong "Kader" at bounding box center [547, 79] width 20 height 8
type input "Michal Kader (10th Grade, Aug-14, 2025)"
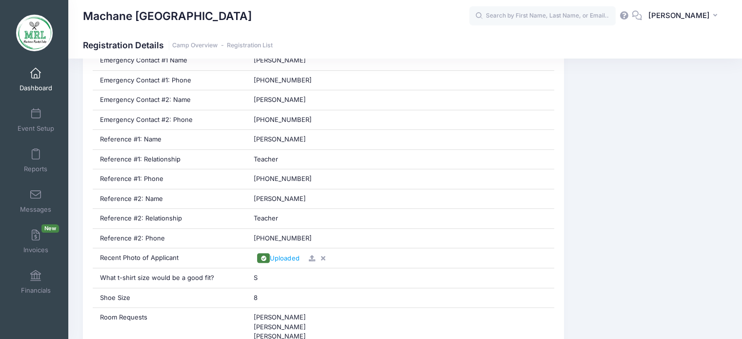
scroll to position [665, 0]
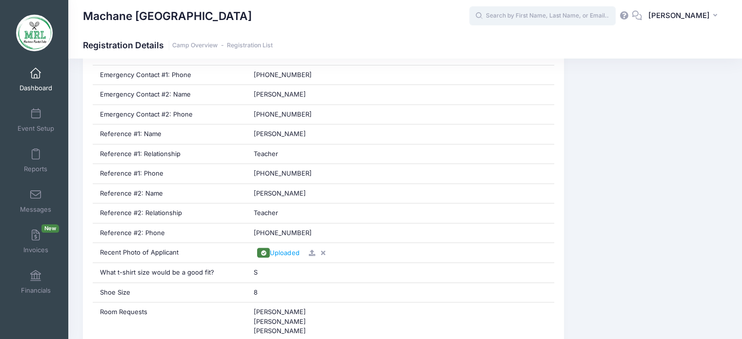
click at [559, 16] on input "text" at bounding box center [542, 16] width 146 height 20
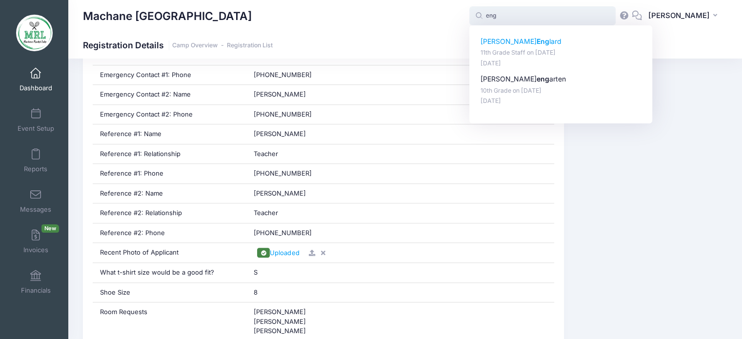
click at [537, 41] on strong "Eng" at bounding box center [543, 41] width 13 height 8
type input "[PERSON_NAME] (11th Grade Staff, [DATE])"
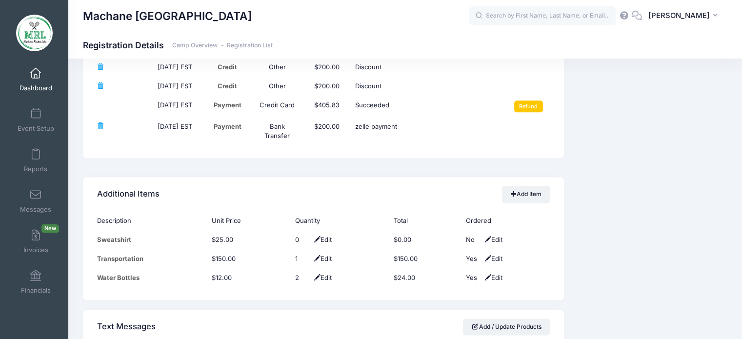
scroll to position [1229, 0]
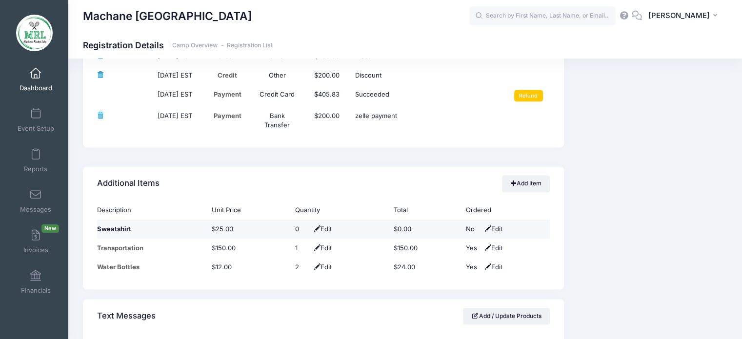
click at [328, 230] on span "Edit" at bounding box center [322, 229] width 20 height 8
type input "1"
click at [310, 227] on span at bounding box center [314, 229] width 8 height 6
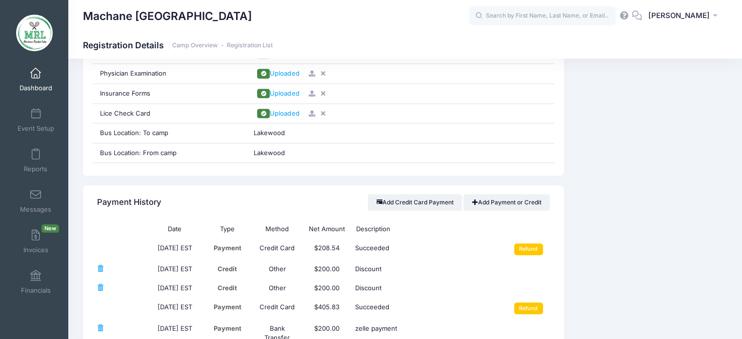
scroll to position [995, 0]
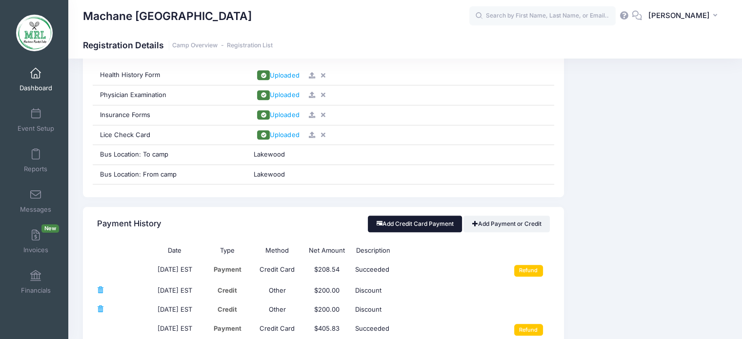
click at [415, 222] on button "Add Credit Card Payment" at bounding box center [415, 224] width 94 height 17
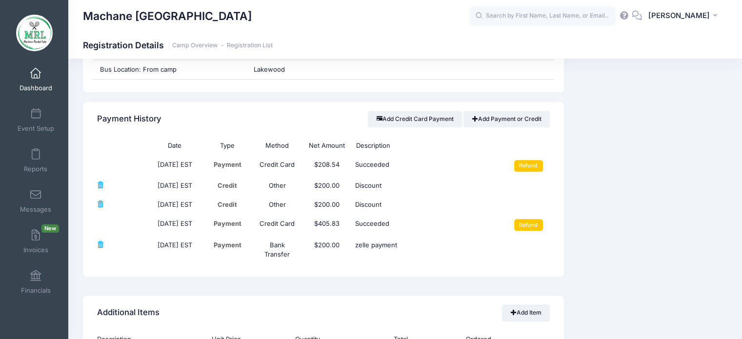
scroll to position [1068, 0]
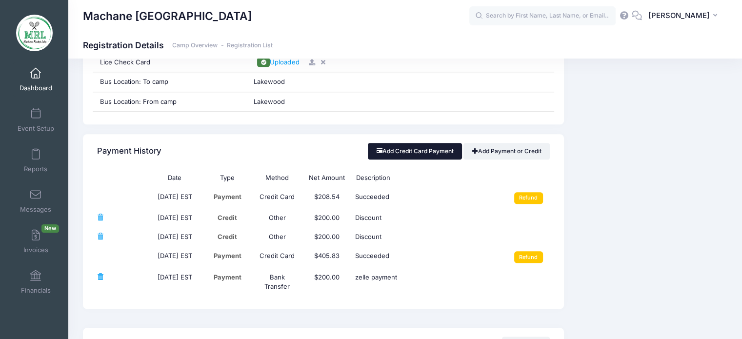
click at [406, 147] on button "Add Credit Card Payment" at bounding box center [415, 151] width 94 height 17
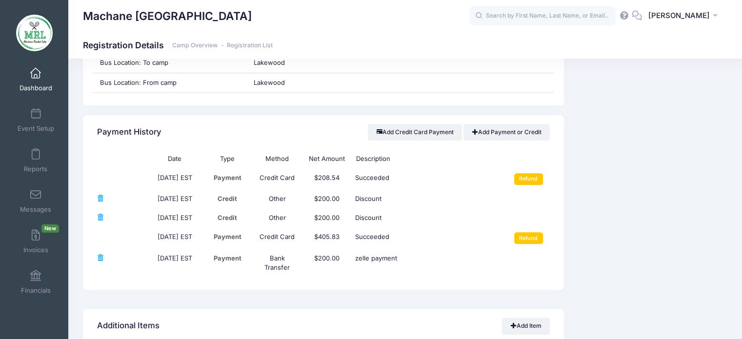
scroll to position [1002, 0]
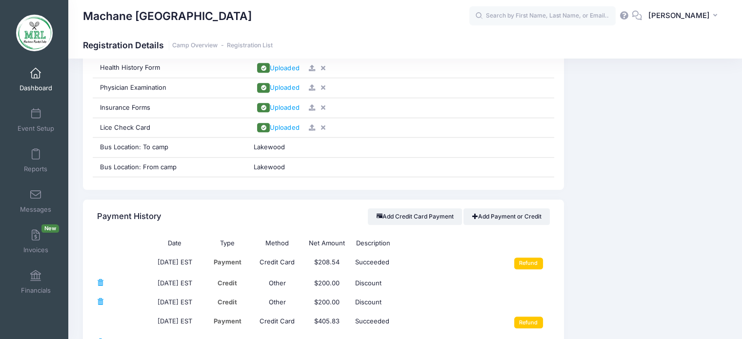
drag, startPoint x: 736, startPoint y: 196, endPoint x: 747, endPoint y: 194, distance: 11.8
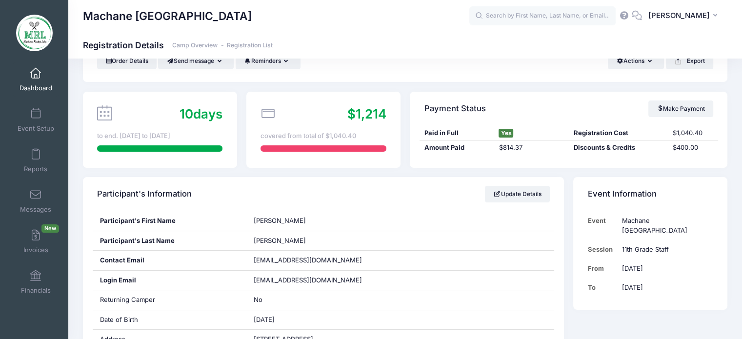
scroll to position [0, 0]
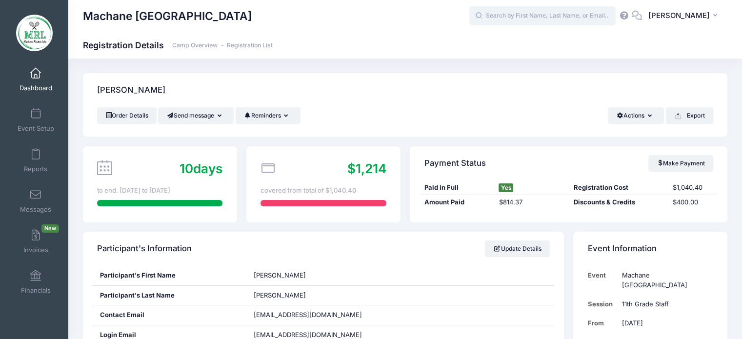
click at [562, 15] on input "text" at bounding box center [542, 16] width 146 height 20
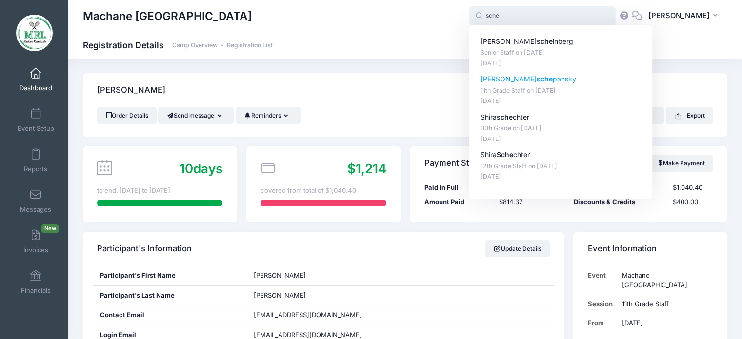
click at [537, 79] on strong "sche" at bounding box center [545, 79] width 16 height 8
type input "esther schepansky (11th Grade Staff, Aug-14, 2025)"
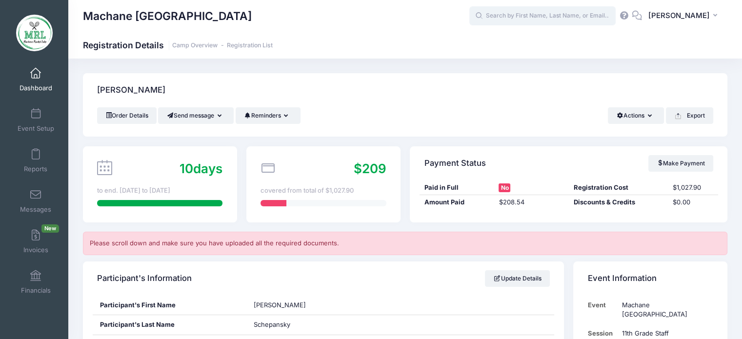
click at [541, 11] on input "text" at bounding box center [542, 16] width 146 height 20
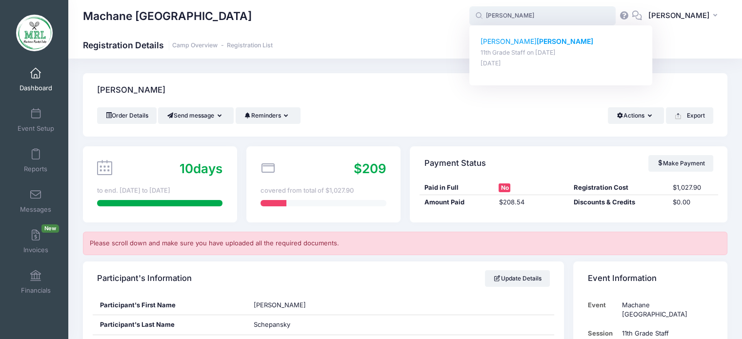
click at [537, 39] on strong "[PERSON_NAME]" at bounding box center [565, 41] width 57 height 8
type input "[PERSON_NAME] (11th Grade Staff, [DATE])"
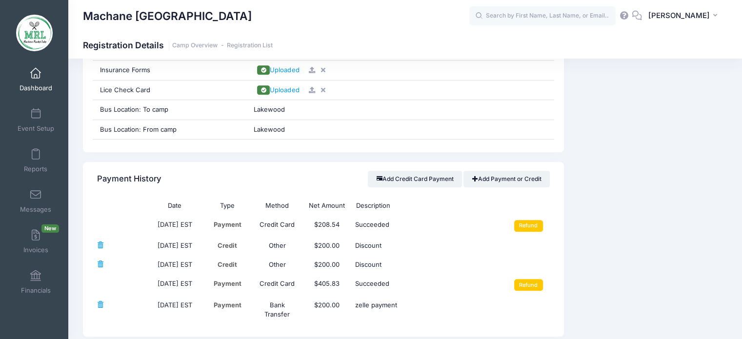
scroll to position [1048, 0]
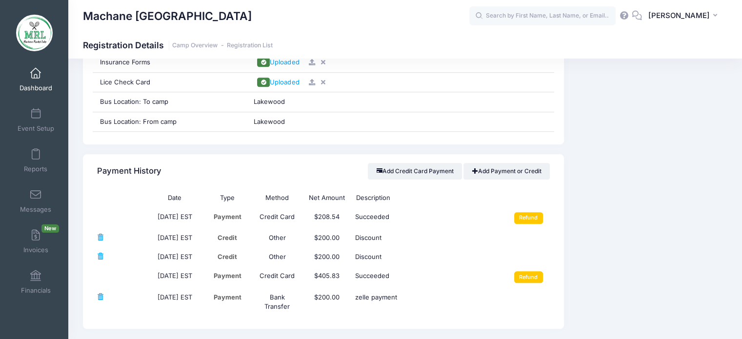
drag, startPoint x: 729, startPoint y: 200, endPoint x: 730, endPoint y: 214, distance: 14.2
click at [730, 214] on div "Event Information Event Machane [GEOGRAPHIC_DATA] Session 11th Grade Staff From…" at bounding box center [650, 137] width 163 height 1906
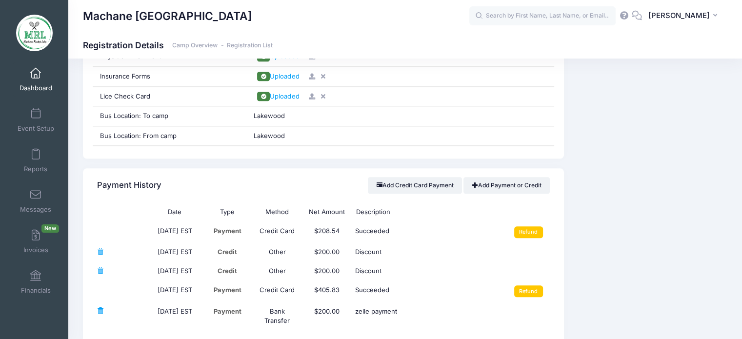
scroll to position [1036, 0]
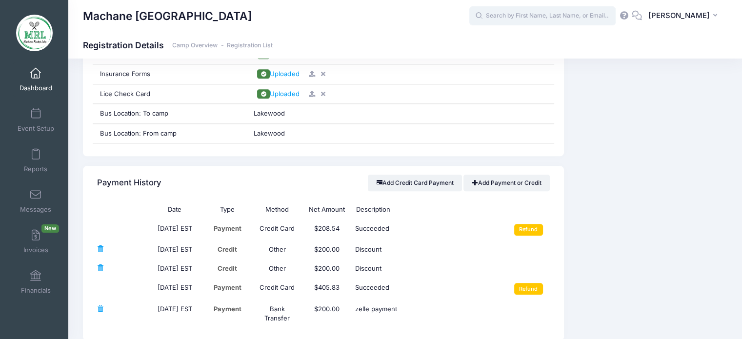
click at [555, 20] on input "text" at bounding box center [542, 16] width 146 height 20
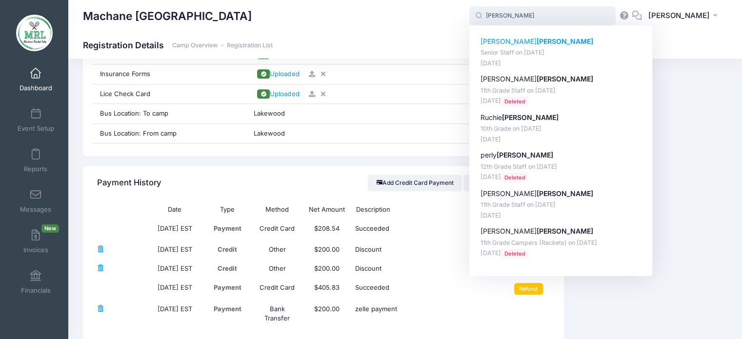
click at [501, 40] on p "Leah klein" at bounding box center [560, 42] width 161 height 10
type input "Leah klein (Senior Staff, Aug-14, 2025)"
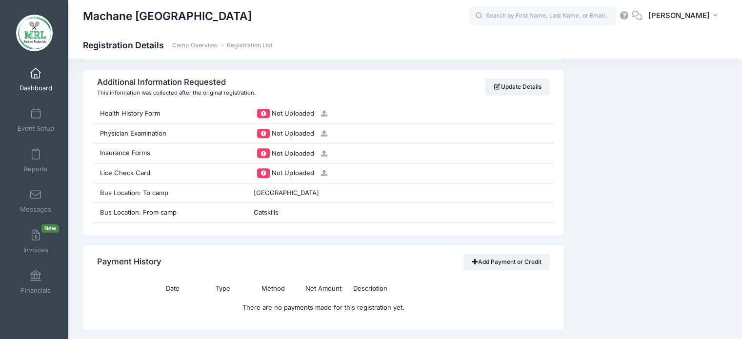
scroll to position [949, 0]
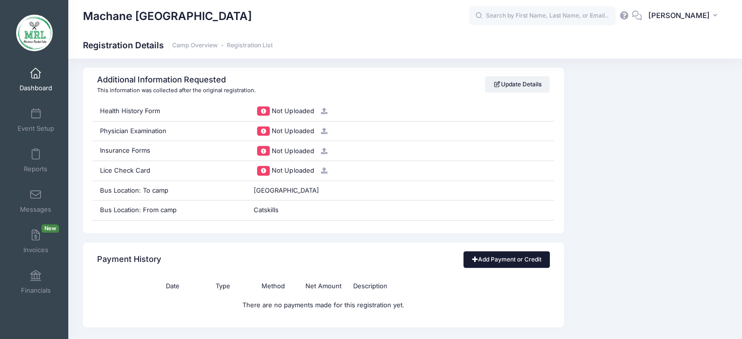
click at [506, 257] on link "Add Payment or Credit" at bounding box center [506, 259] width 86 height 17
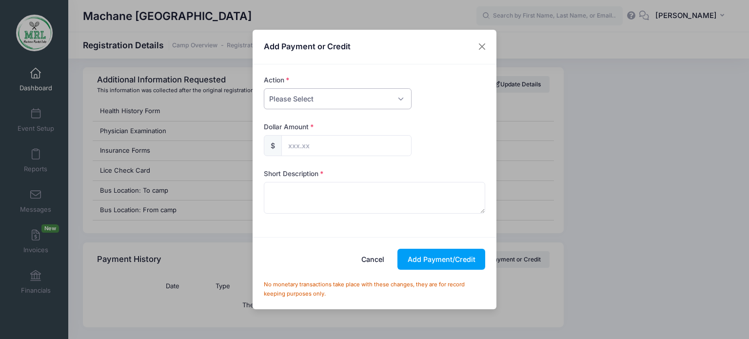
click at [399, 99] on select "Please Select Payment Credit Refund (Offline)" at bounding box center [338, 98] width 148 height 21
select select "payment"
click at [264, 88] on select "Please Select Payment Credit Refund (Offline)" at bounding box center [338, 98] width 148 height 21
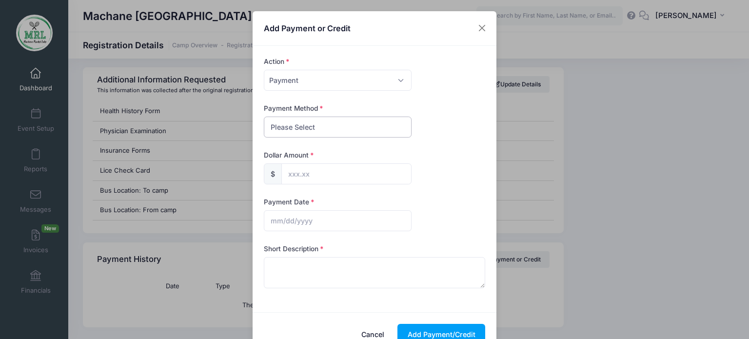
click at [364, 124] on select "Please Select PayPal Cash Check Bank Transfer Other" at bounding box center [338, 127] width 148 height 21
select select "cash"
click at [264, 117] on select "Please Select PayPal Cash Check Bank Transfer Other" at bounding box center [338, 127] width 148 height 21
click at [321, 171] on input "text" at bounding box center [346, 173] width 130 height 21
type input "187.00"
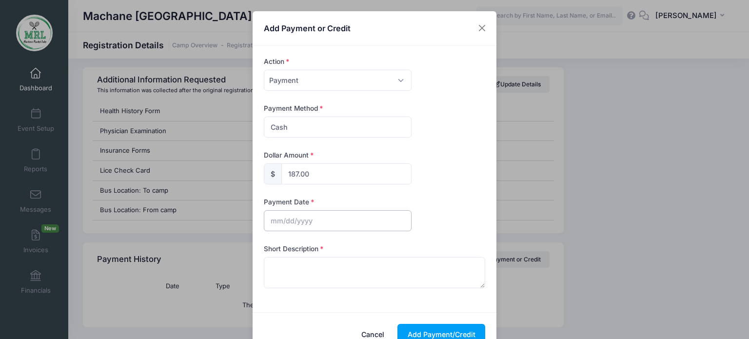
click at [295, 224] on input "text" at bounding box center [338, 220] width 148 height 21
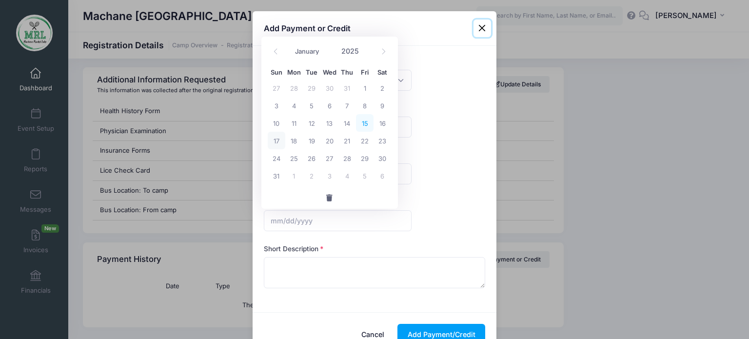
click at [365, 125] on span "15" at bounding box center [365, 123] width 18 height 18
type input "08/15/2025"
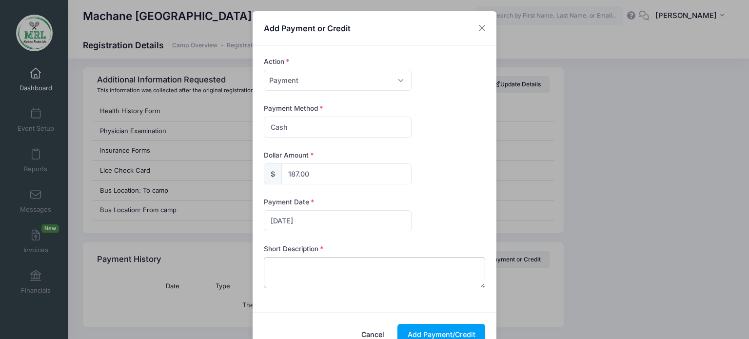
click at [293, 280] on textarea at bounding box center [375, 272] width 222 height 31
type textarea "cc payment"
click at [443, 329] on button "Add Payment/Credit" at bounding box center [442, 334] width 88 height 21
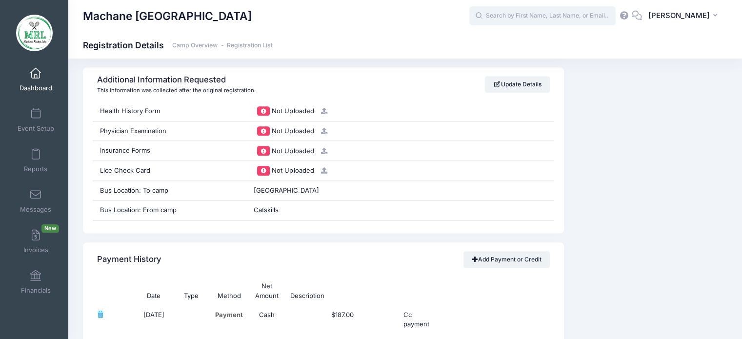
click at [506, 15] on input "text" at bounding box center [542, 16] width 146 height 20
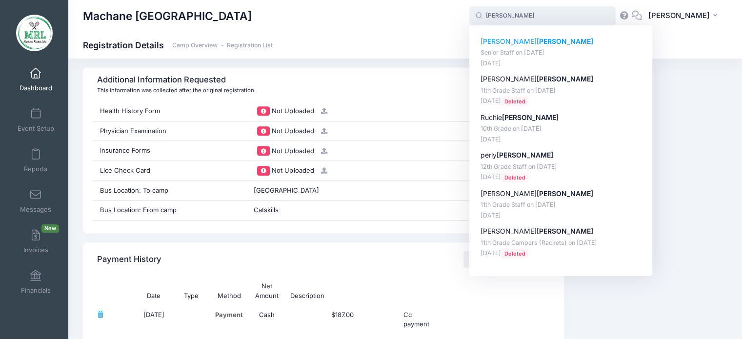
click at [537, 41] on strong "klein" at bounding box center [565, 41] width 57 height 8
type input "Leah klein (Senior Staff, Aug-14, 2025)"
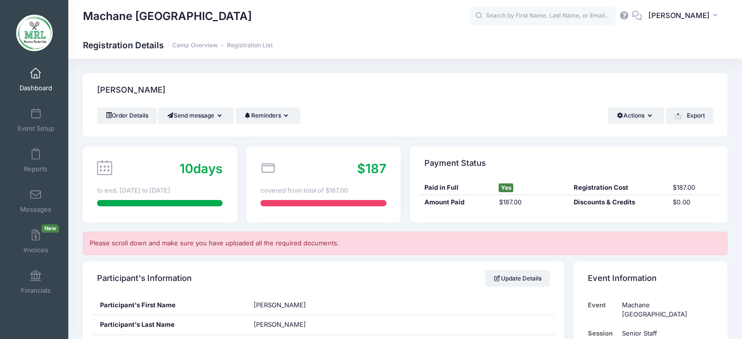
scroll to position [20, 0]
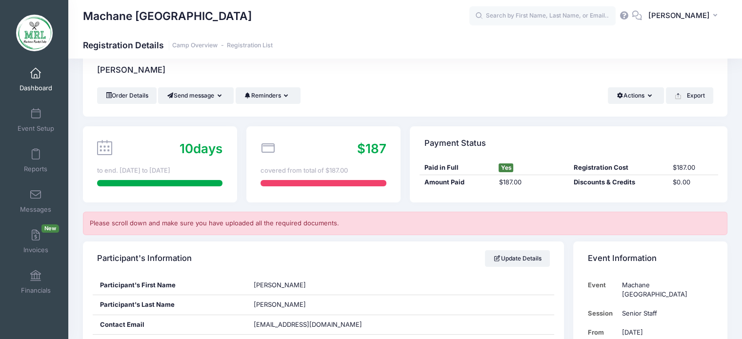
click at [36, 72] on span at bounding box center [36, 73] width 0 height 11
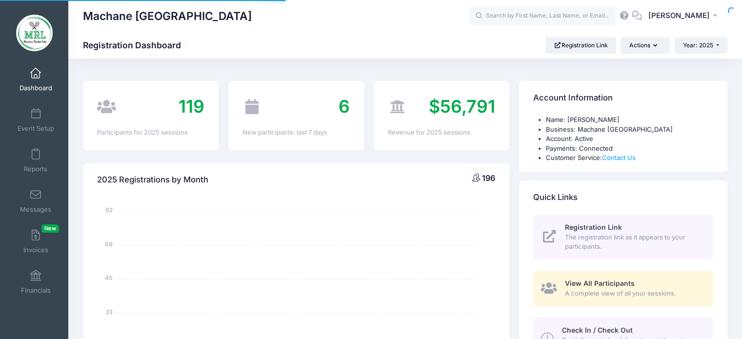
select select
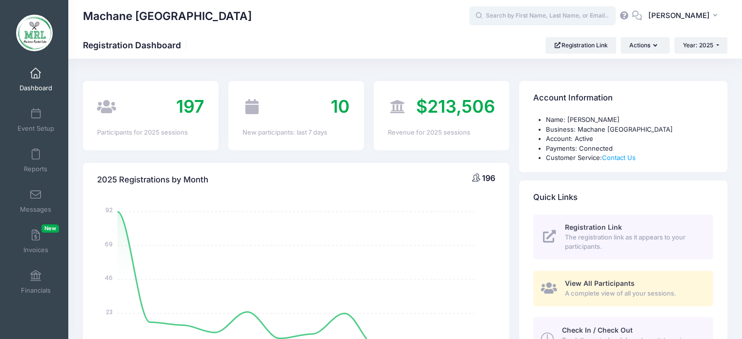
click at [550, 20] on input "text" at bounding box center [542, 16] width 146 height 20
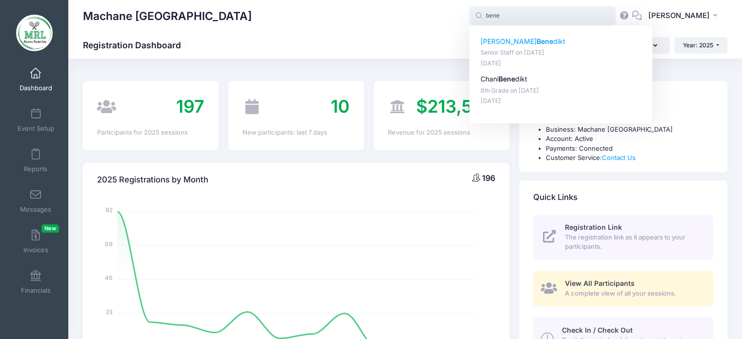
click at [527, 41] on p "[PERSON_NAME] dikt" at bounding box center [560, 42] width 161 height 10
type input "[PERSON_NAME] (Senior Staff, [DATE])"
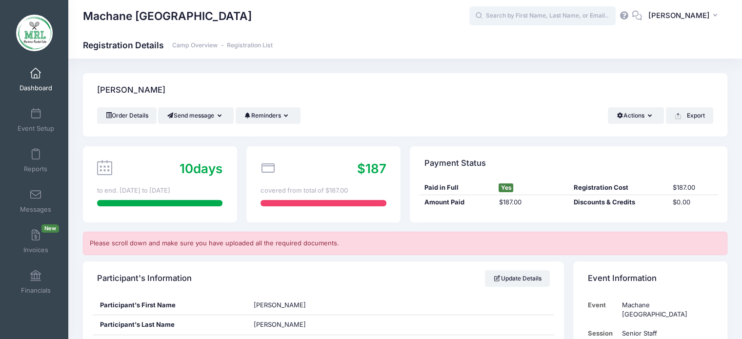
click at [552, 15] on input "text" at bounding box center [542, 16] width 146 height 20
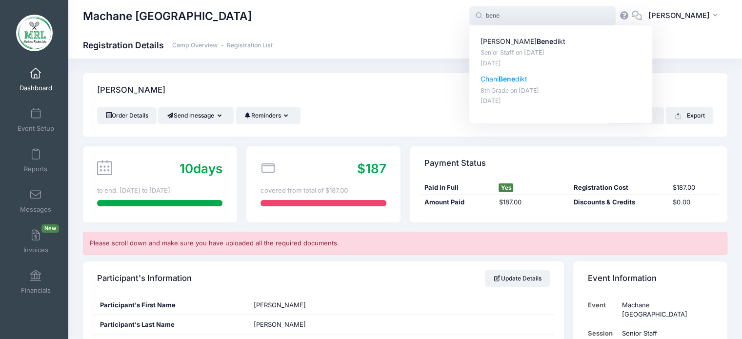
click at [511, 80] on strong "Bene" at bounding box center [507, 79] width 17 height 8
type input "[PERSON_NAME] (8th Grade, [DATE])"
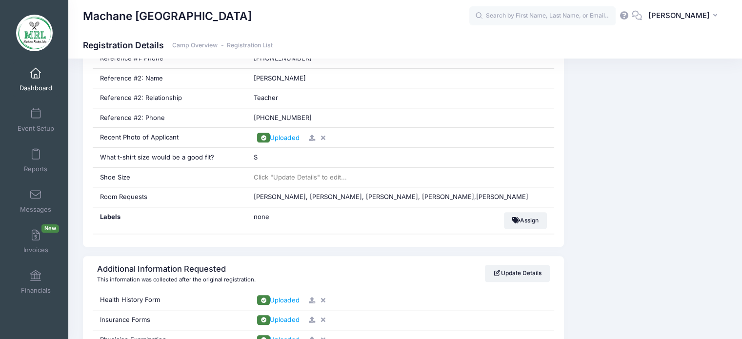
scroll to position [733, 0]
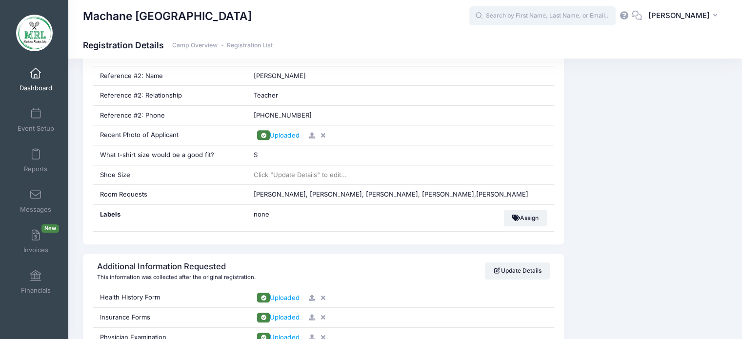
click at [546, 19] on input "text" at bounding box center [542, 16] width 146 height 20
type input "e"
click at [36, 73] on span at bounding box center [36, 73] width 0 height 11
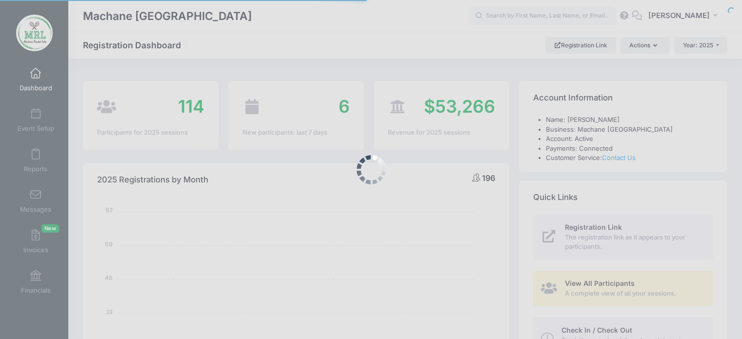
select select
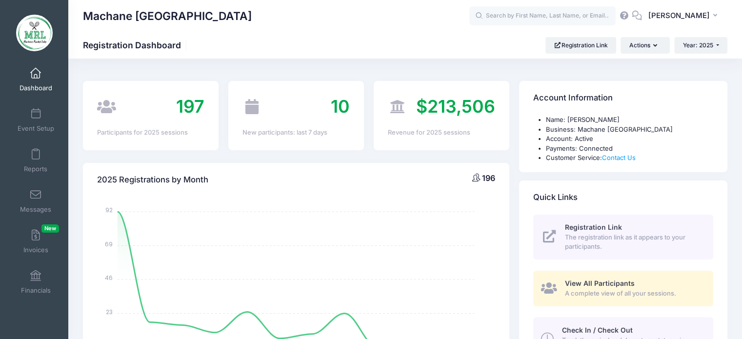
click at [375, 257] on icon "January January February February March March April April May May June June Jul…" at bounding box center [296, 282] width 398 height 171
click at [517, 18] on input "text" at bounding box center [542, 16] width 146 height 20
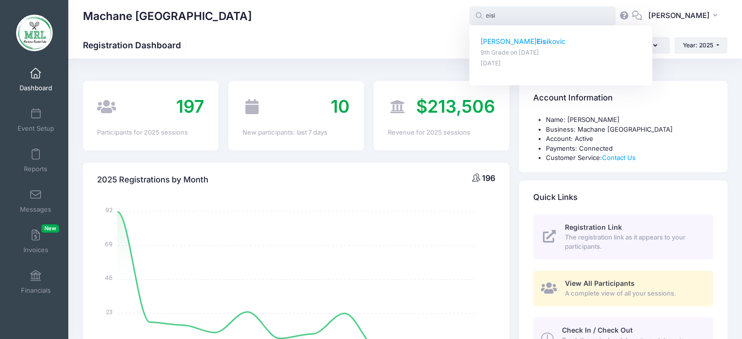
click at [537, 42] on strong "Eisi" at bounding box center [543, 41] width 12 height 8
type input "[PERSON_NAME] (9th Grade, [DATE])"
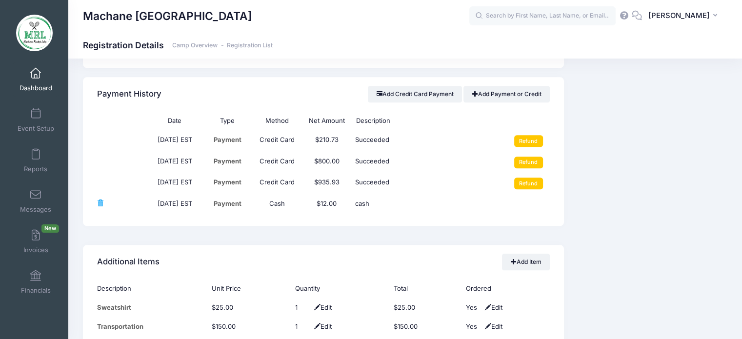
scroll to position [1081, 0]
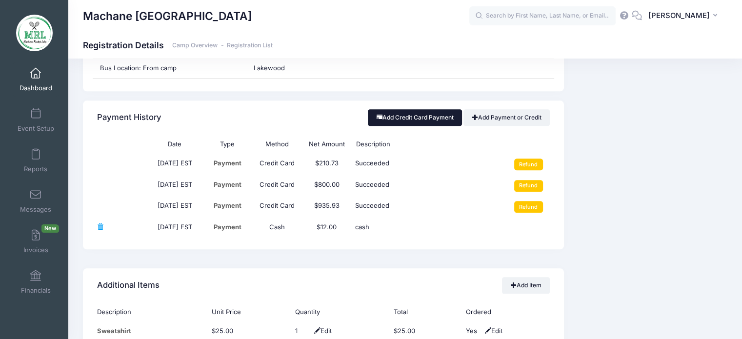
click at [438, 120] on button "Add Credit Card Payment" at bounding box center [415, 117] width 94 height 17
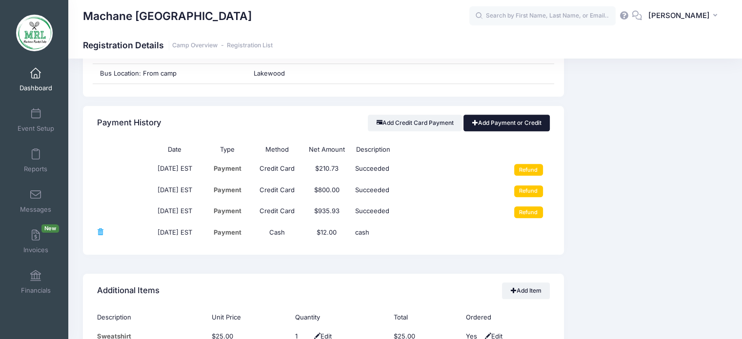
click at [499, 126] on link "Add Payment or Credit" at bounding box center [506, 123] width 86 height 17
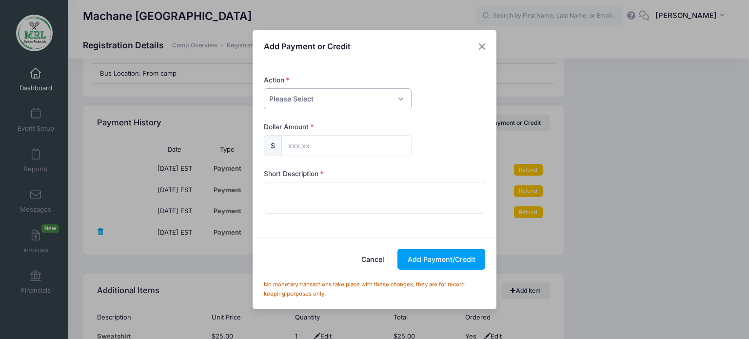
click at [400, 102] on select "Please Select Payment Credit Refund (Offline)" at bounding box center [338, 98] width 148 height 21
select select "payment"
click at [264, 88] on select "Please Select Payment Credit Refund (Offline)" at bounding box center [338, 98] width 148 height 21
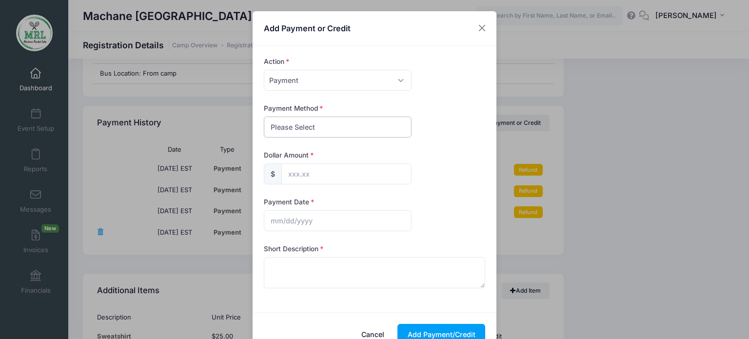
click at [377, 126] on select "Please Select PayPal Cash Check Bank Transfer Other" at bounding box center [338, 127] width 148 height 21
select select "cash"
click at [264, 117] on select "Please Select PayPal Cash Check Bank Transfer Other" at bounding box center [338, 127] width 148 height 21
click at [341, 171] on input "text" at bounding box center [346, 173] width 130 height 21
type input "6.25"
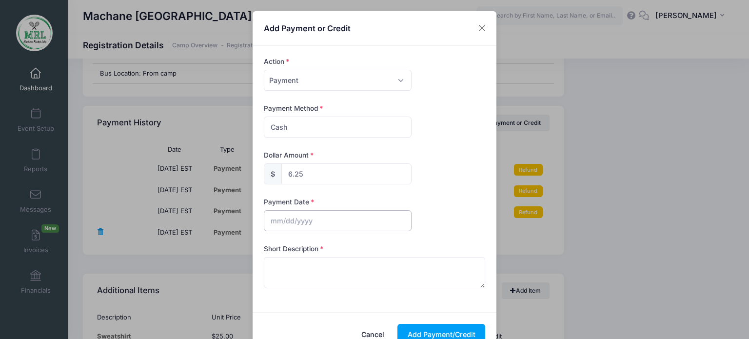
click at [314, 218] on input "text" at bounding box center [338, 220] width 148 height 21
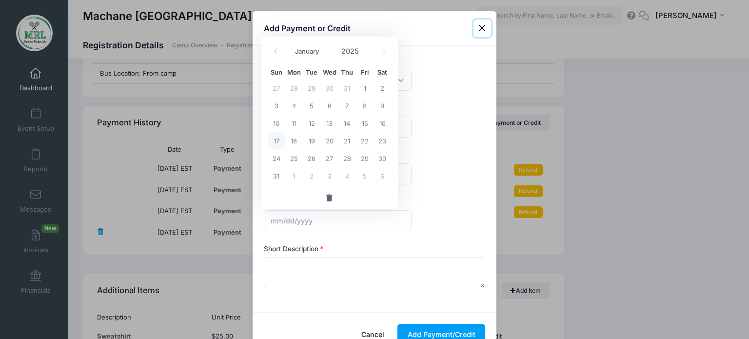
click at [277, 142] on span "17" at bounding box center [277, 141] width 18 height 18
type input "08/17/2025"
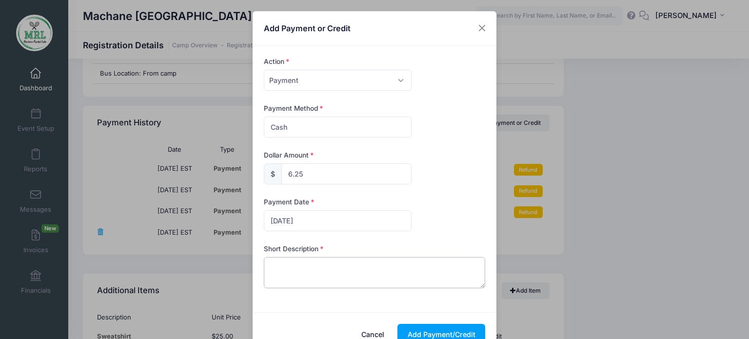
click at [272, 280] on textarea at bounding box center [375, 272] width 222 height 31
type textarea "cash sweatshirt"
click at [424, 331] on button "Add Payment/Credit" at bounding box center [442, 334] width 88 height 21
